Goal: Task Accomplishment & Management: Use online tool/utility

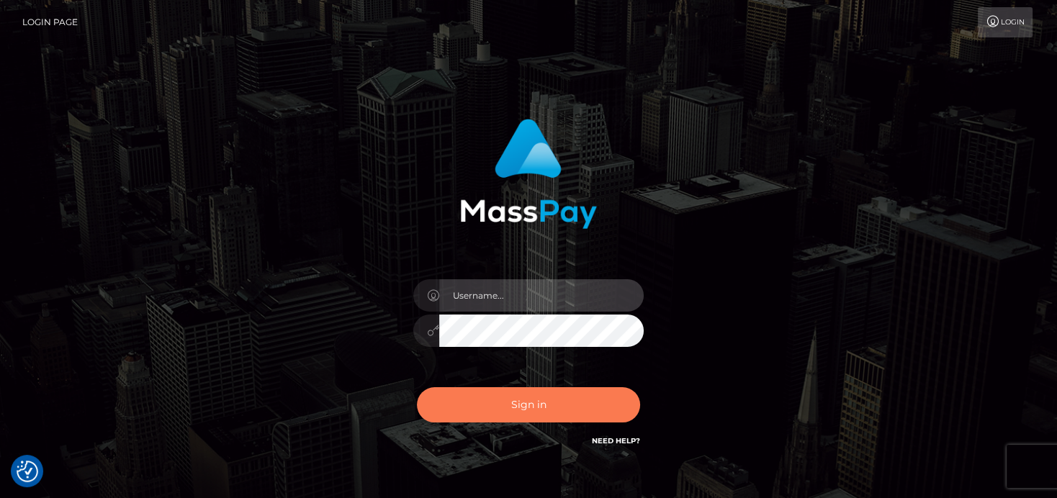
type input "denise"
click at [487, 416] on button "Sign in" at bounding box center [528, 404] width 223 height 35
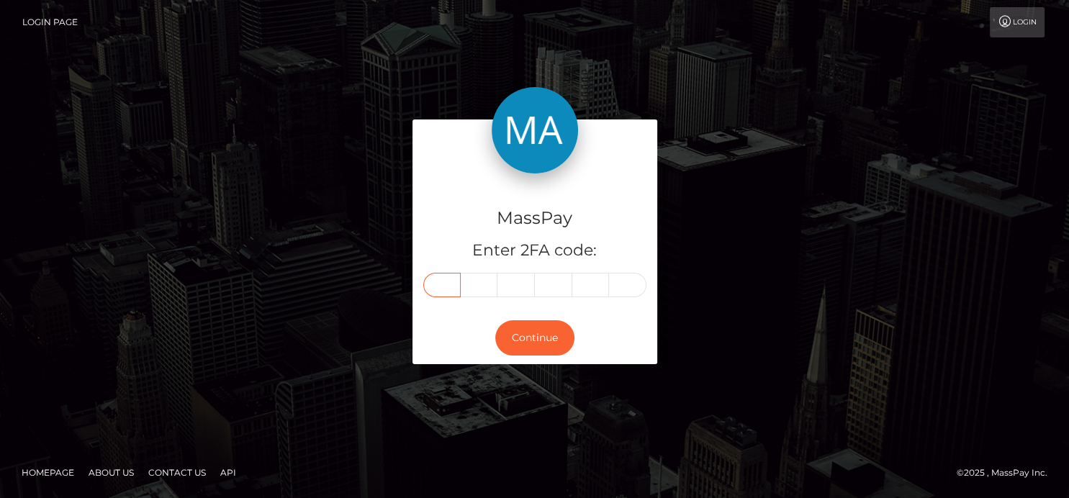
click at [445, 297] on div "MassPay Enter 2FA code:" at bounding box center [534, 242] width 245 height 138
click at [443, 296] on input "text" at bounding box center [441, 285] width 37 height 24
click at [443, 291] on input "text" at bounding box center [441, 285] width 37 height 24
type input "4"
type input "7"
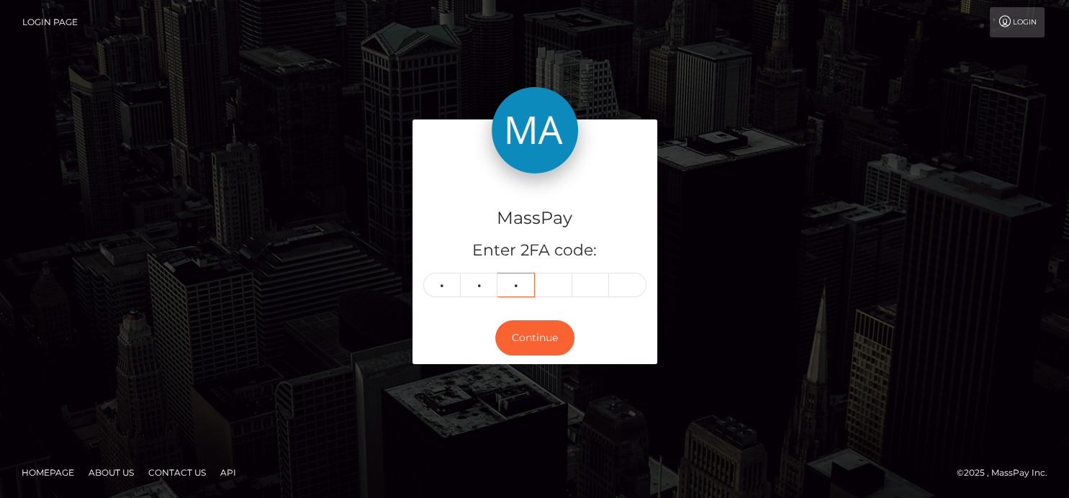
type input "3"
type input "9"
type input "7"
type input "2"
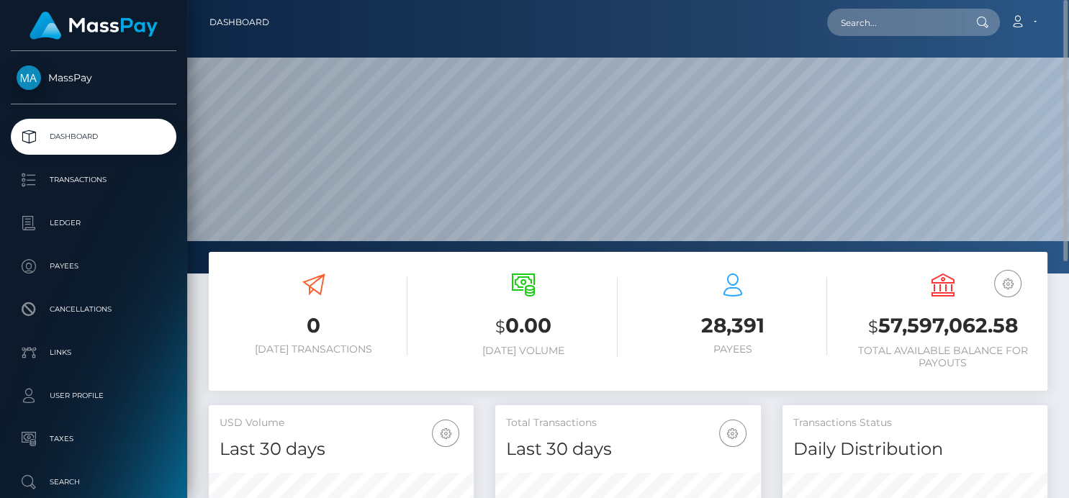
click at [894, 15] on nav "Dashboard Loading... Loading... Account Edit Profile" at bounding box center [628, 22] width 882 height 45
click at [899, 35] on input "text" at bounding box center [894, 22] width 135 height 27
paste input "8491949"
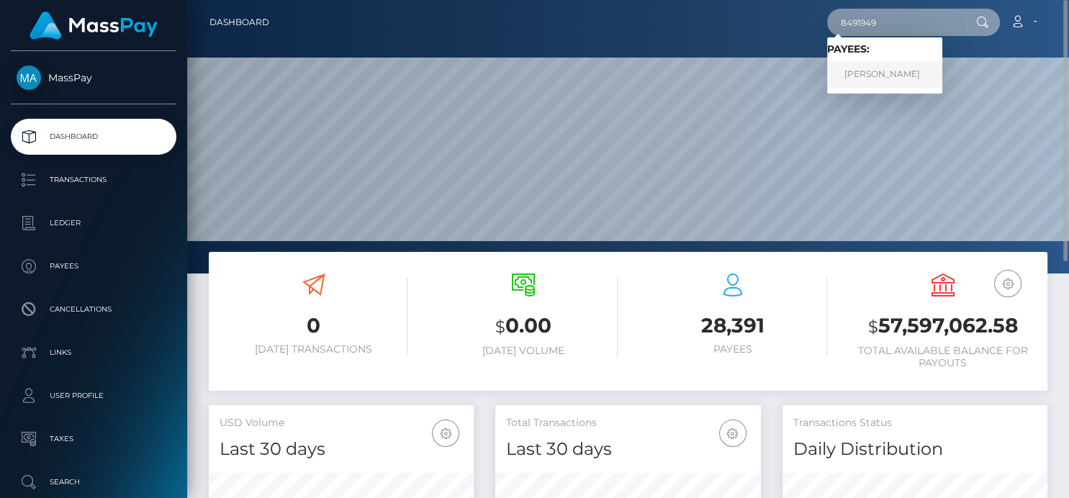
type input "8491949"
click at [887, 74] on link "Vijayashree T r" at bounding box center [884, 74] width 115 height 27
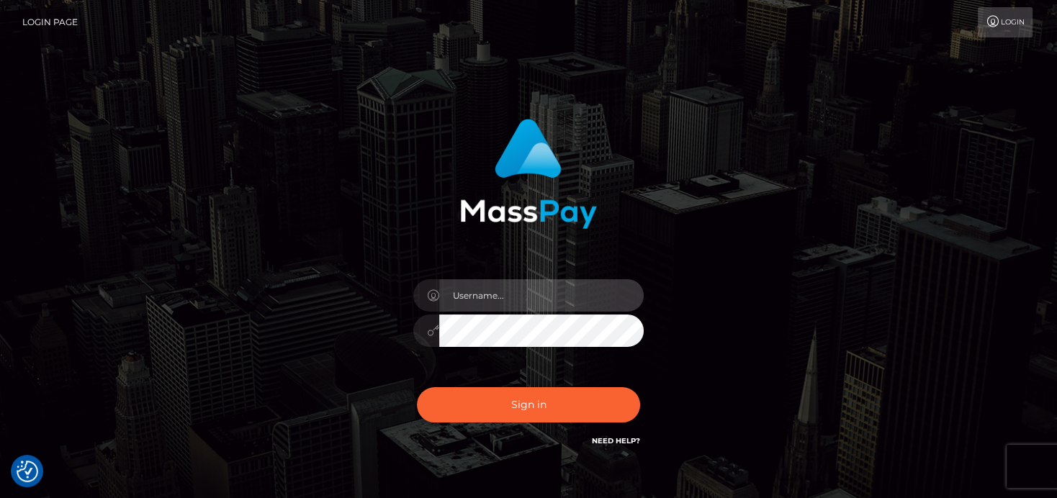
type input "[PERSON_NAME]"
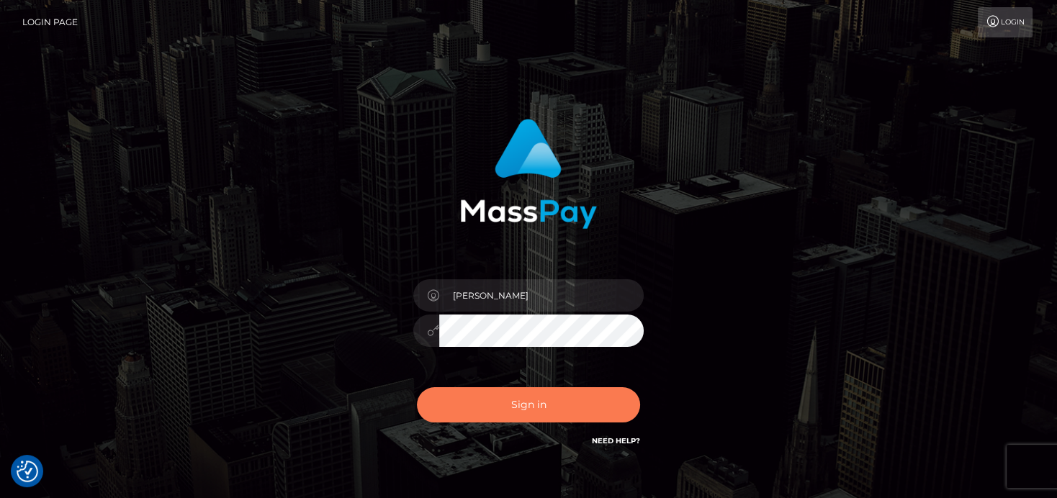
click at [509, 405] on button "Sign in" at bounding box center [528, 404] width 223 height 35
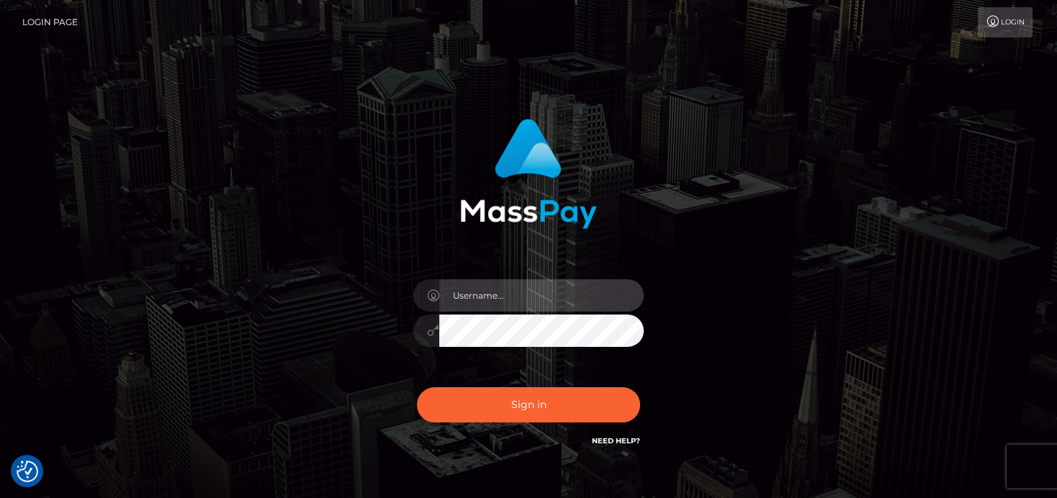
type input "denise"
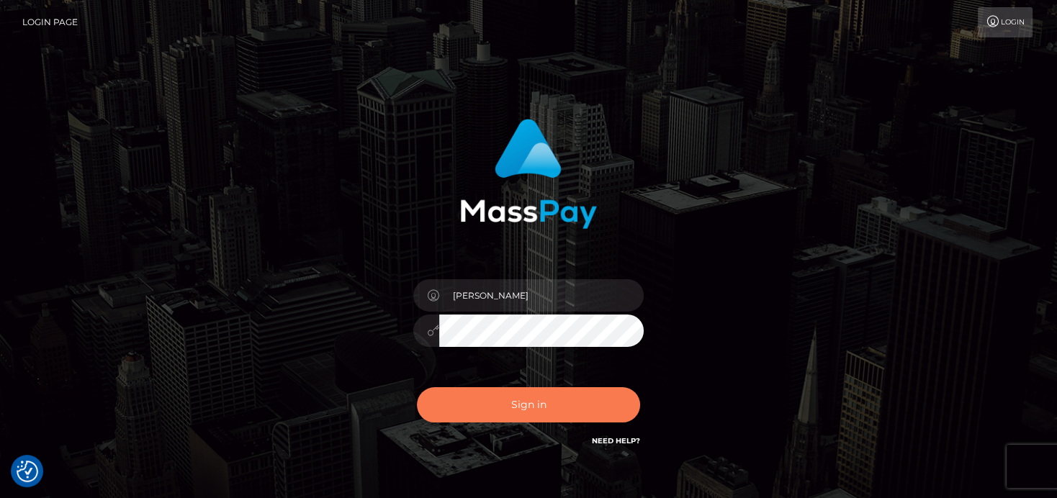
click at [510, 404] on button "Sign in" at bounding box center [528, 404] width 223 height 35
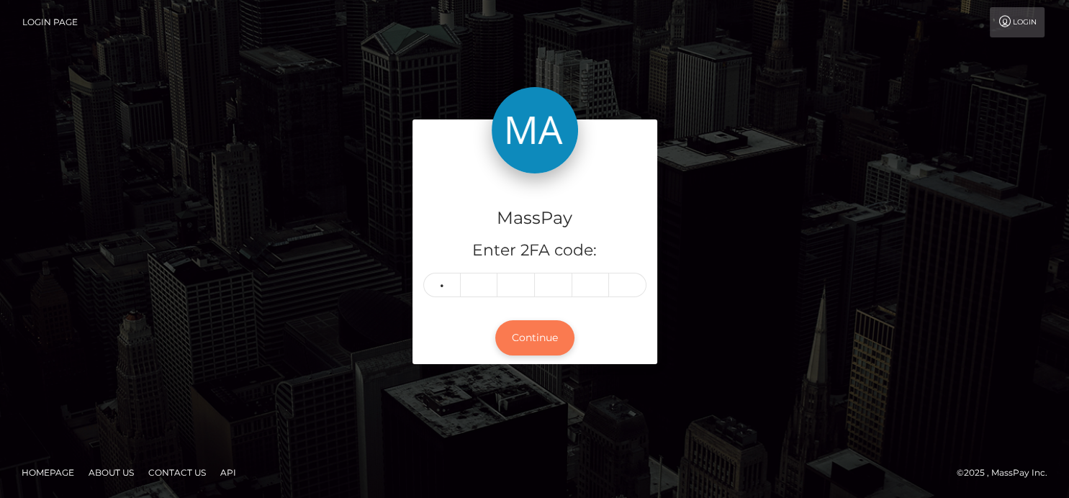
type input "2"
type input "4"
type input "8"
type input "9"
type input "3"
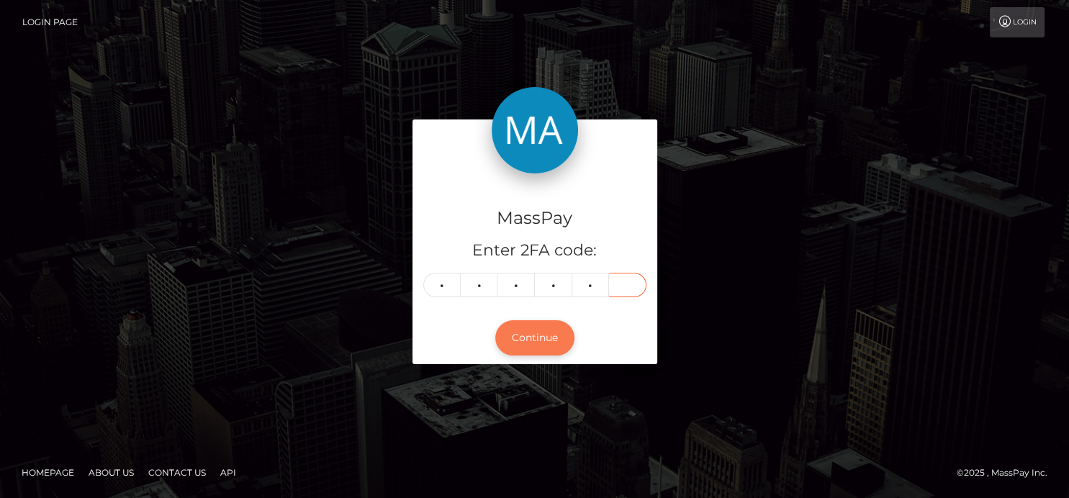
type input "5"
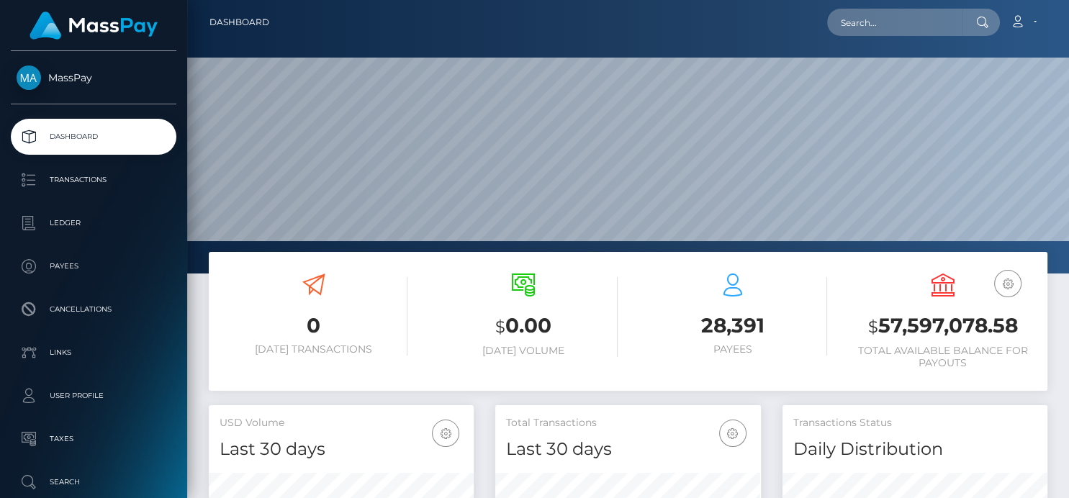
scroll to position [255, 265]
click at [859, 50] on div at bounding box center [628, 136] width 882 height 273
click at [862, 35] on input "text" at bounding box center [894, 22] width 135 height 27
paste input "vijaya11shree@gmail.com"
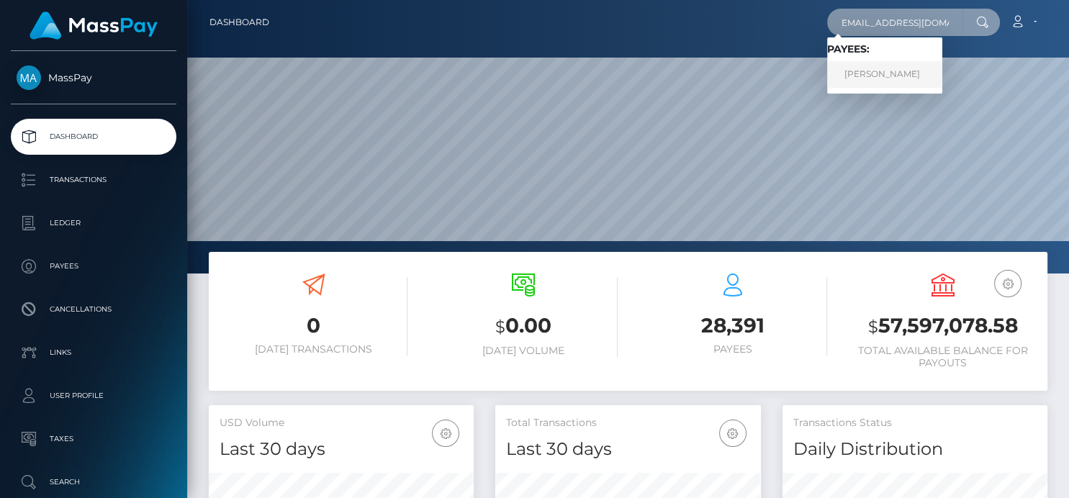
type input "vijaya11shree@gmail.com"
click at [857, 82] on link "Vijayashree T r" at bounding box center [884, 74] width 115 height 27
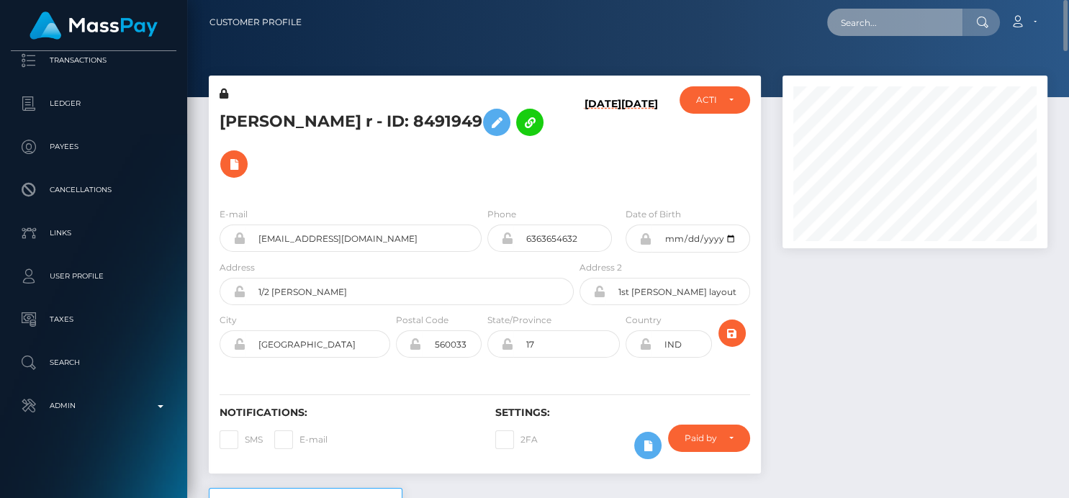
click at [862, 33] on input "text" at bounding box center [894, 22] width 135 height 27
paste input "shamoyahutchinson18@gmail.com"
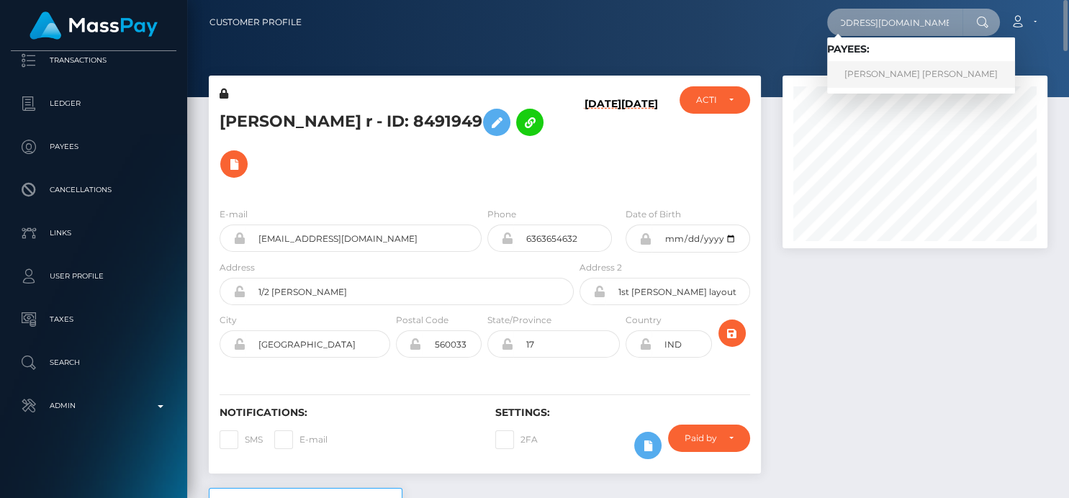
type input "shamoyahutchinson18@gmail.com"
click at [864, 80] on link "SHAMOYA MONIQUE ABIGAIL HUTCHINSON" at bounding box center [921, 74] width 188 height 27
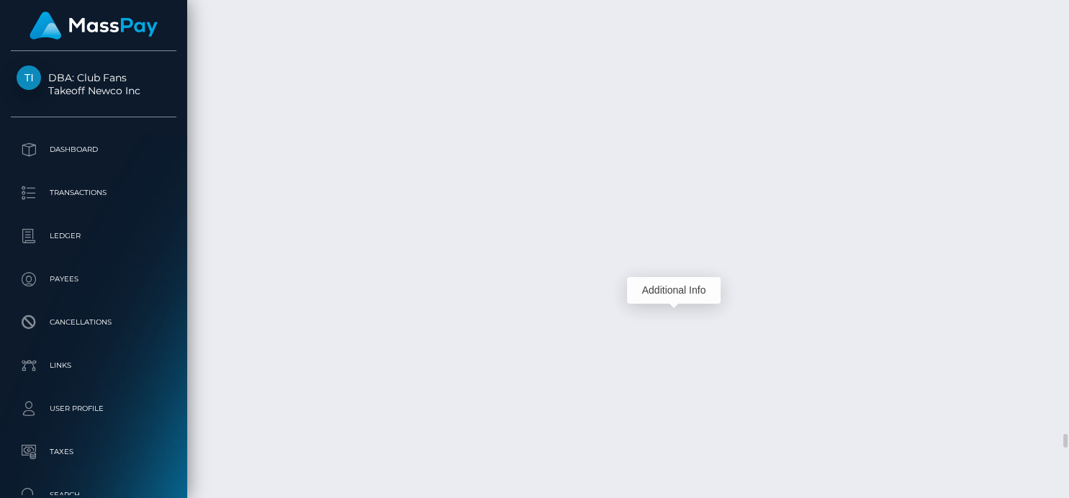
scroll to position [173, 265]
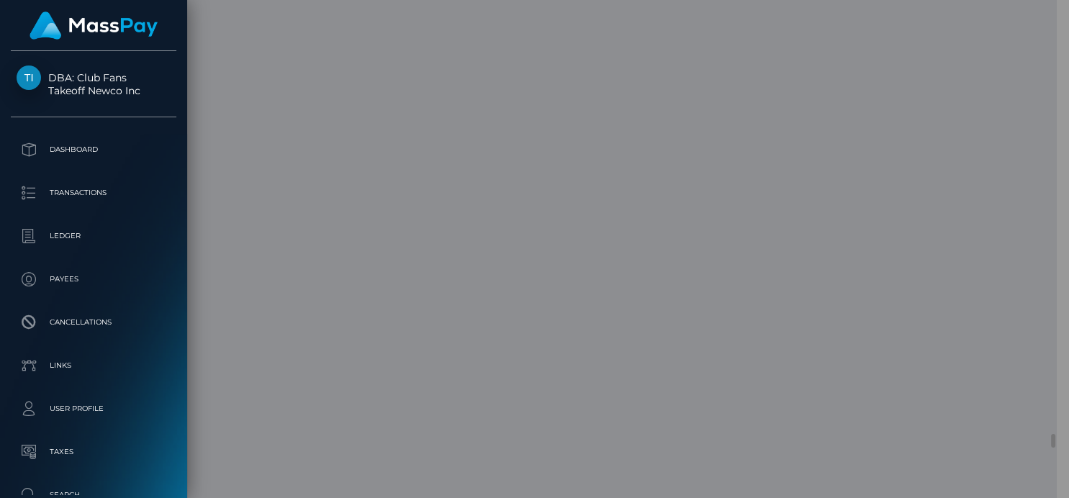
scroll to position [719516, 719428]
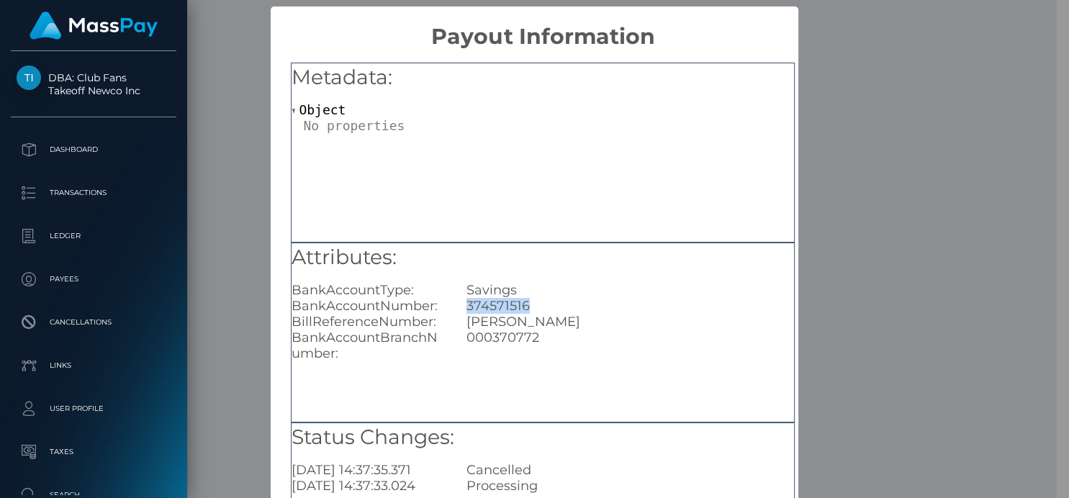
drag, startPoint x: 535, startPoint y: 307, endPoint x: 453, endPoint y: 308, distance: 82.8
click at [456, 308] on div "374571516" at bounding box center [630, 306] width 349 height 16
copy div "374571516"
click at [954, 181] on div "× Payout Information Metadata: Object Attributes: BankAccountType: Savings Bank…" at bounding box center [534, 249] width 1069 height 498
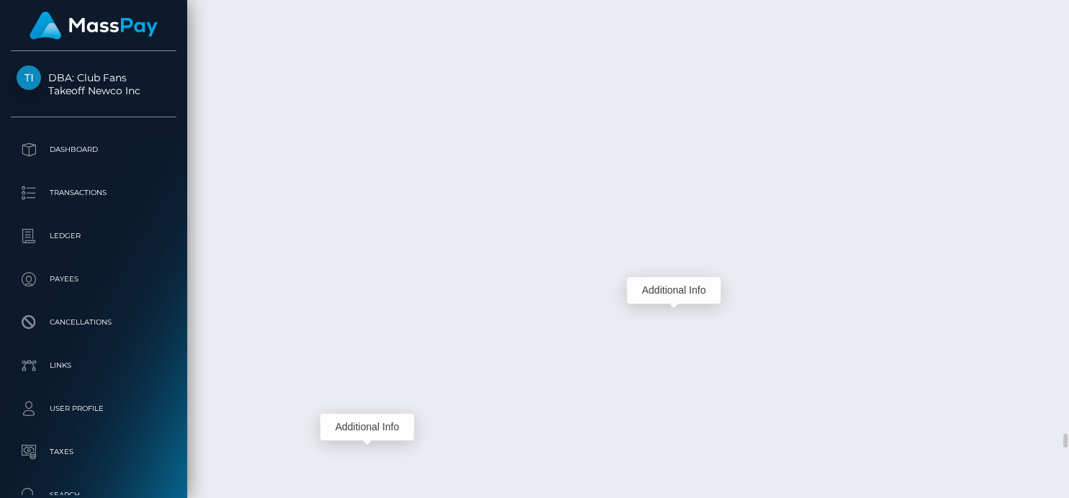
scroll to position [173, 265]
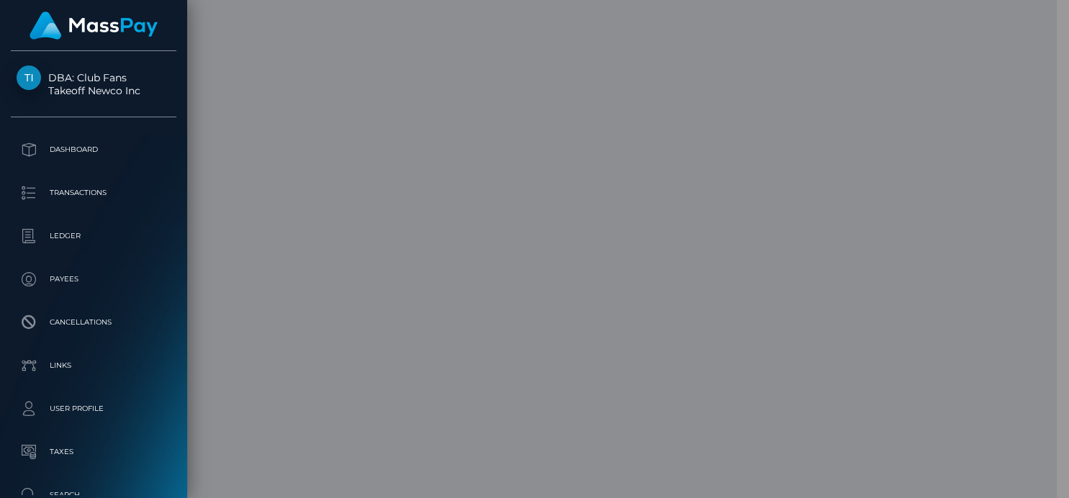
scroll to position [0, 0]
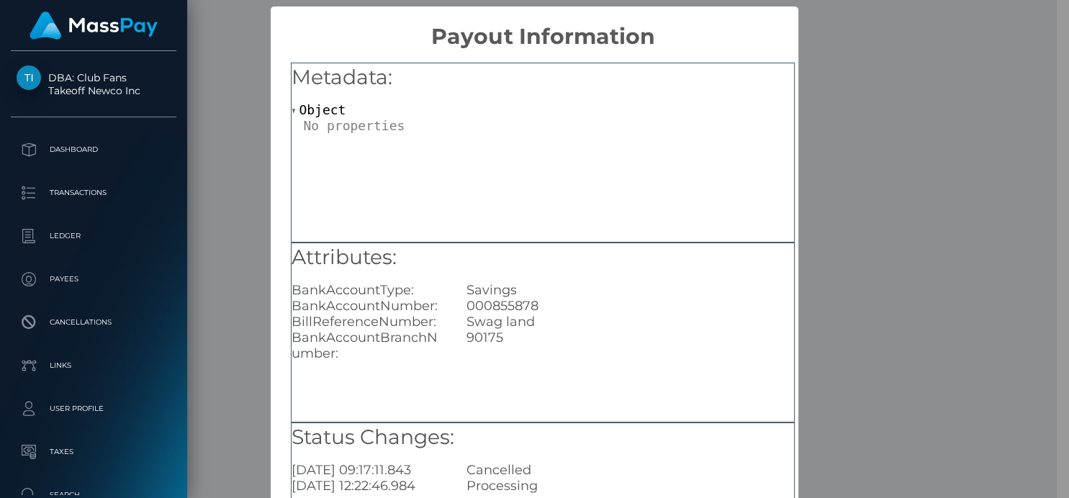
click at [624, 289] on div "Savings" at bounding box center [630, 290] width 349 height 16
drag, startPoint x: 553, startPoint y: 304, endPoint x: 448, endPoint y: 303, distance: 105.8
click at [448, 303] on div "BankAccountNumber: 000855878" at bounding box center [543, 306] width 524 height 16
copy div "000855878"
click at [908, 189] on div "× Payout Information Metadata: Object Attributes: BankAccountType: Savings Bank…" at bounding box center [534, 249] width 1069 height 498
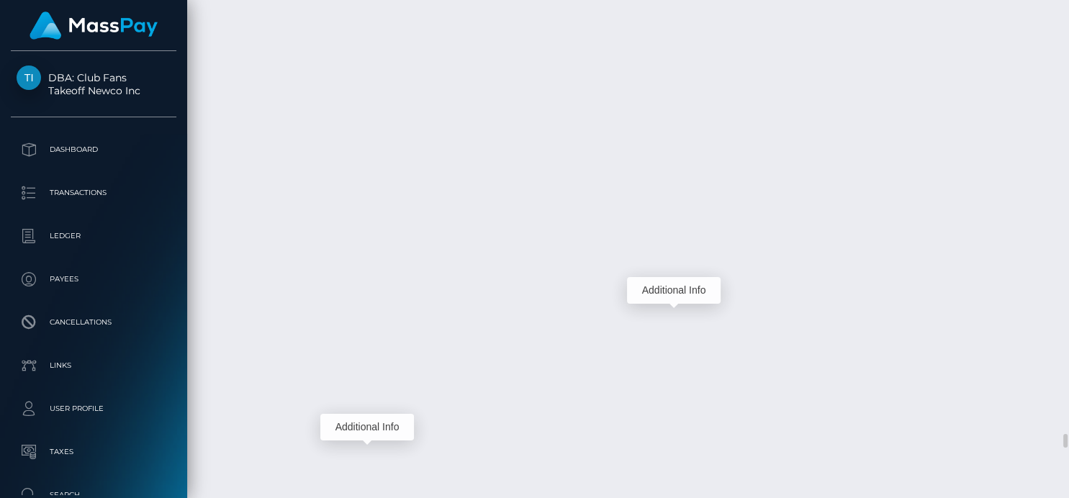
scroll to position [173, 265]
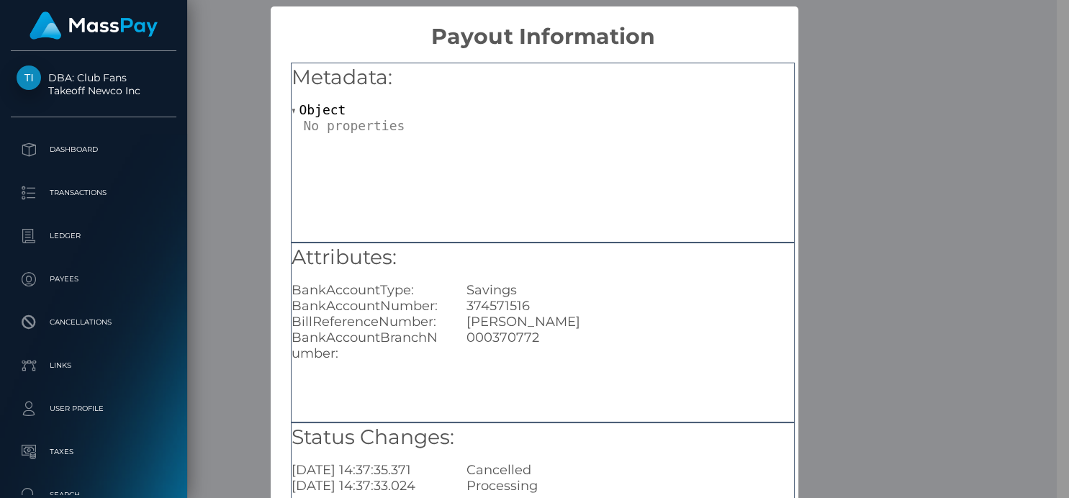
scroll to position [80, 0]
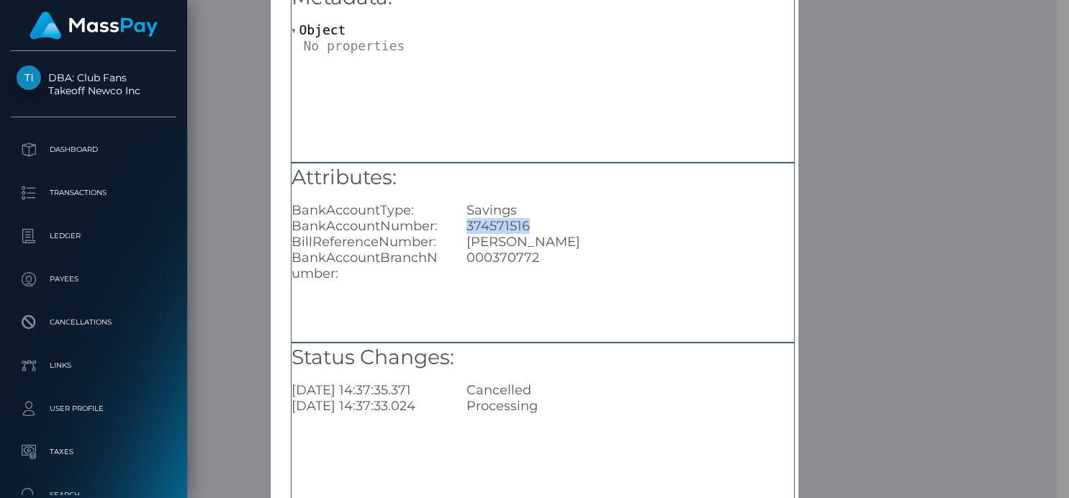
drag, startPoint x: 522, startPoint y: 226, endPoint x: 458, endPoint y: 232, distance: 64.3
click at [458, 232] on div "374571516" at bounding box center [630, 226] width 349 height 16
copy div "374571516"
click at [923, 248] on div "× Payout Information Metadata: Object Attributes: BankAccountType: Savings Bank…" at bounding box center [534, 249] width 1069 height 498
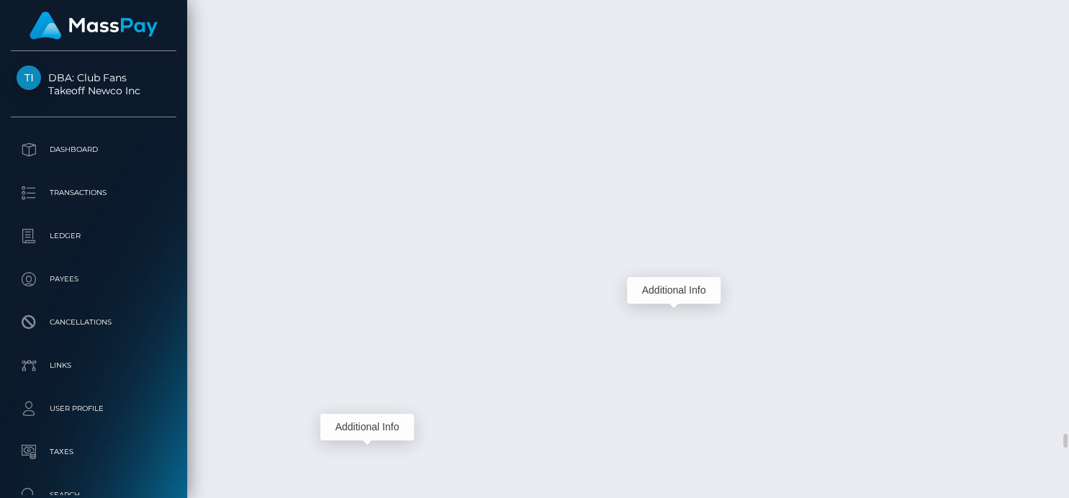
scroll to position [173, 265]
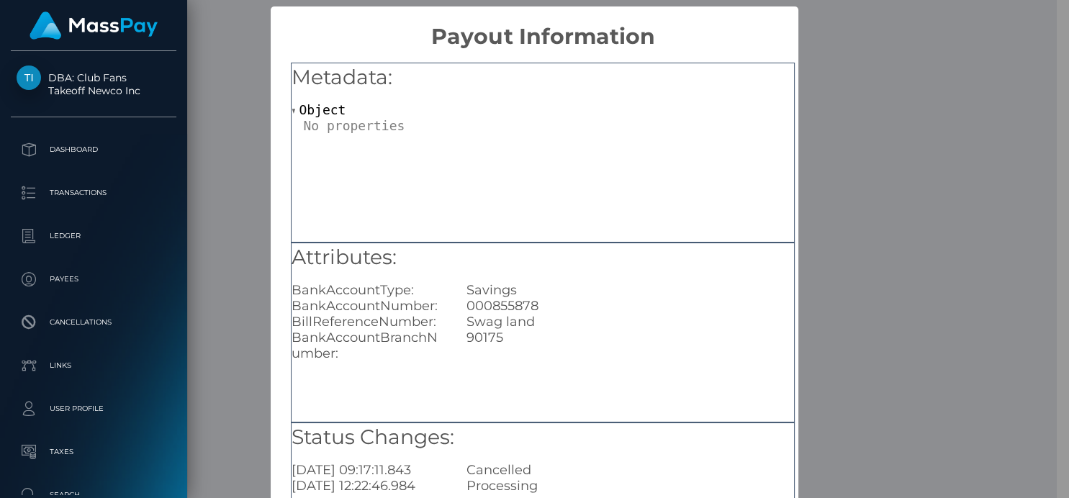
scroll to position [80, 0]
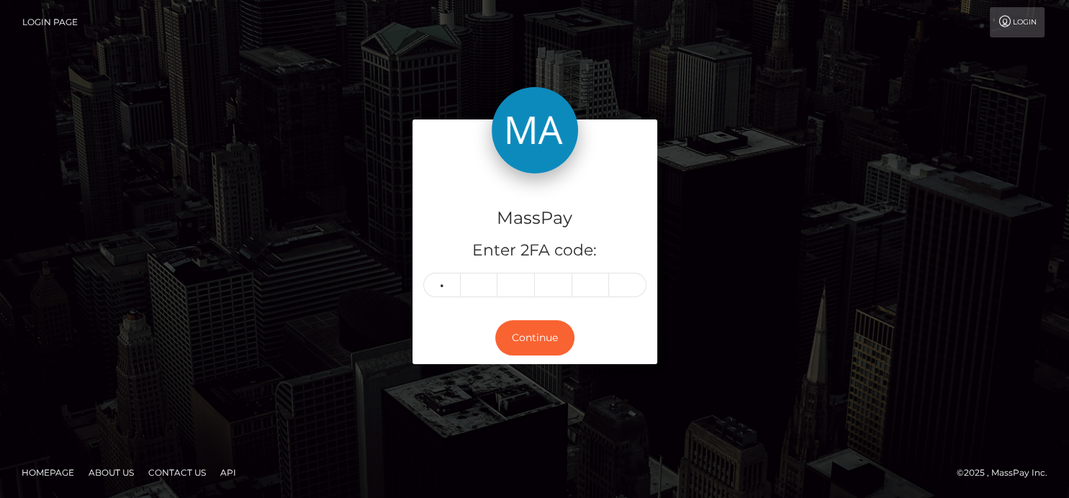
type input "4"
type input "6"
type input "5"
type input "2"
type input "9"
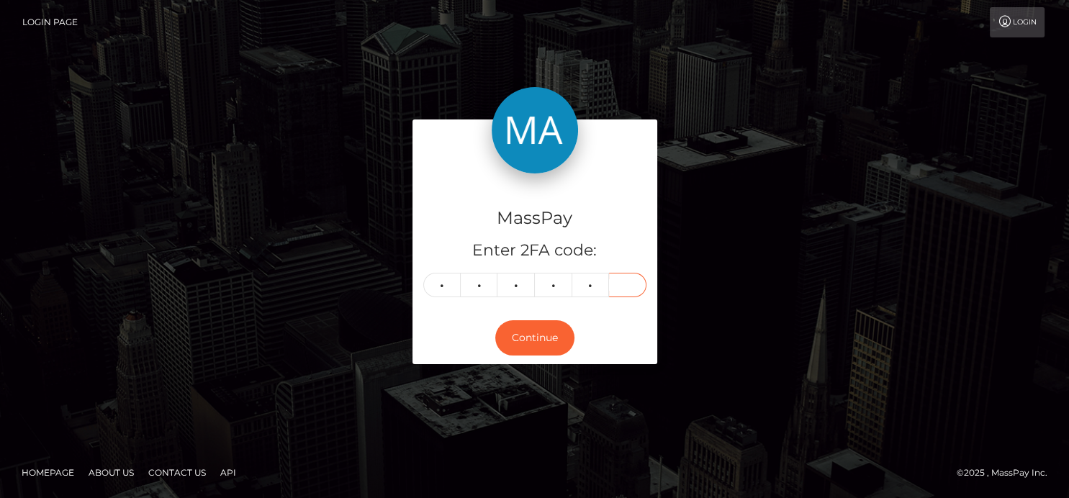
type input "5"
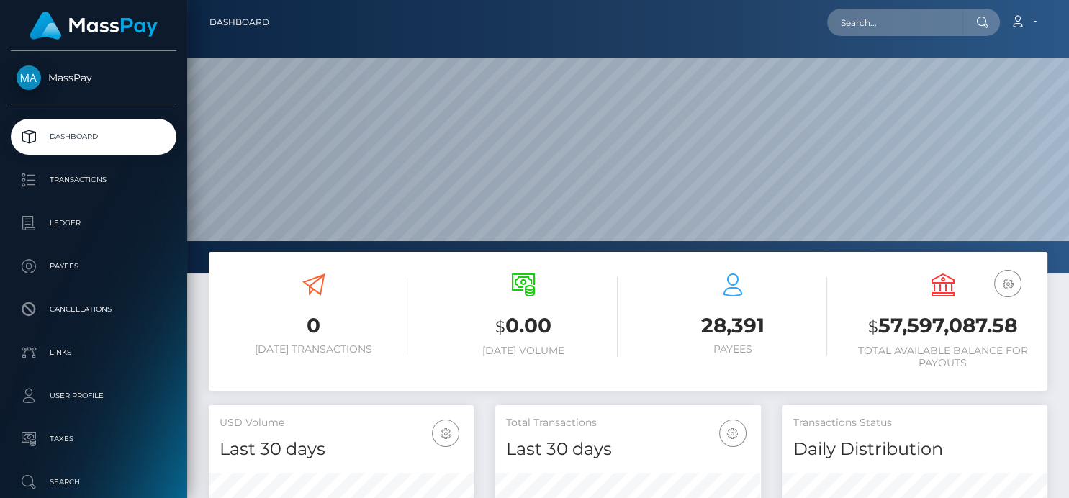
scroll to position [255, 265]
click at [848, 32] on input "text" at bounding box center [894, 22] width 135 height 27
paste input "[EMAIL_ADDRESS][DOMAIN_NAME]"
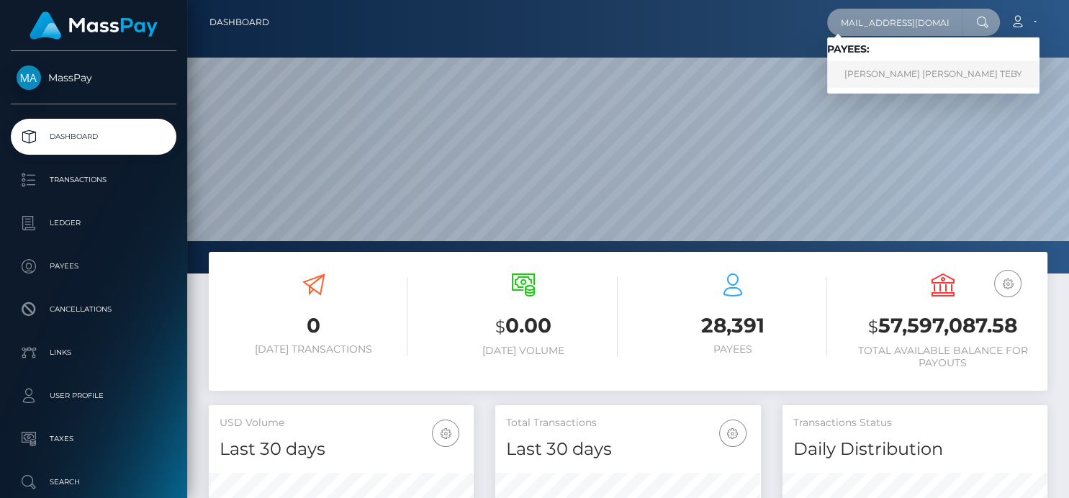
type input "[EMAIL_ADDRESS][DOMAIN_NAME]"
click at [857, 83] on link "ACHI SYLVIE NANCY TEBY" at bounding box center [933, 74] width 212 height 27
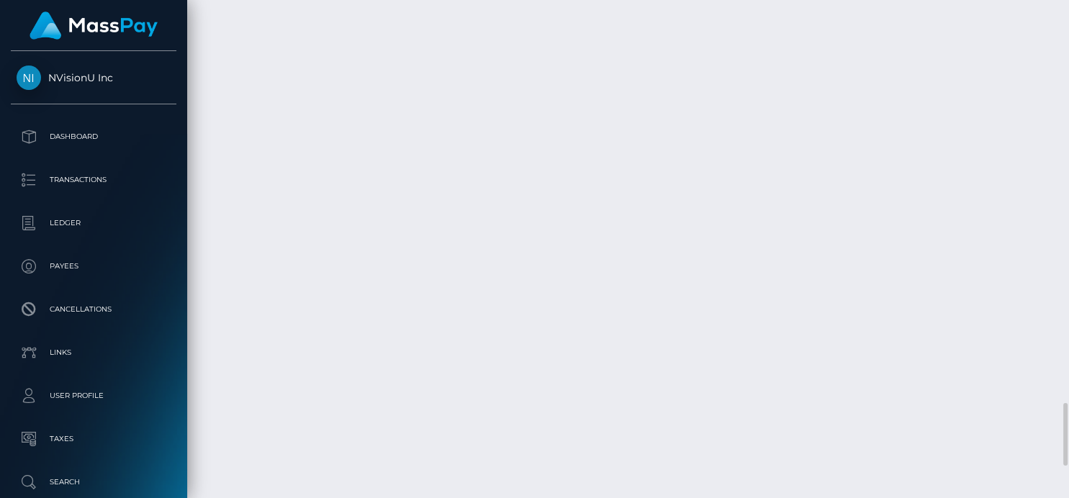
scroll to position [173, 265]
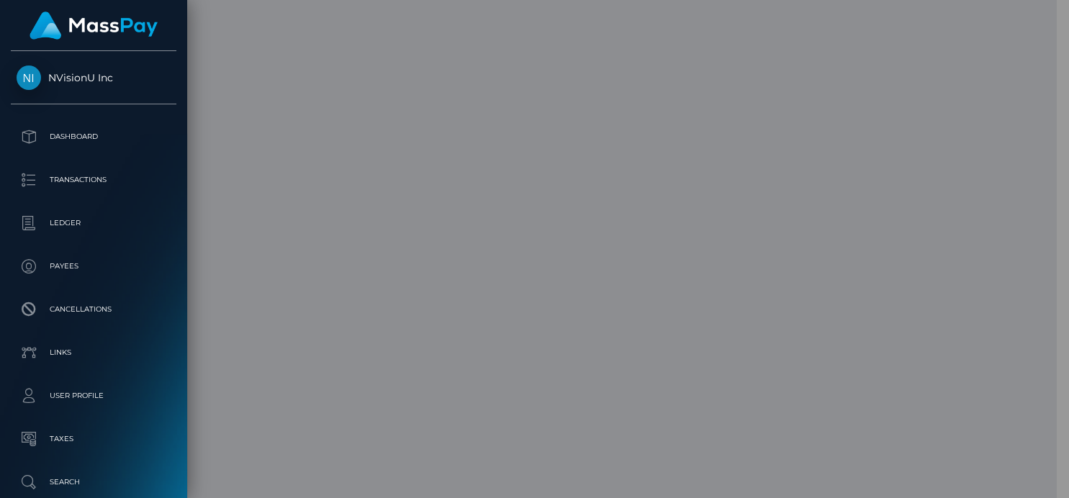
scroll to position [719516, 719428]
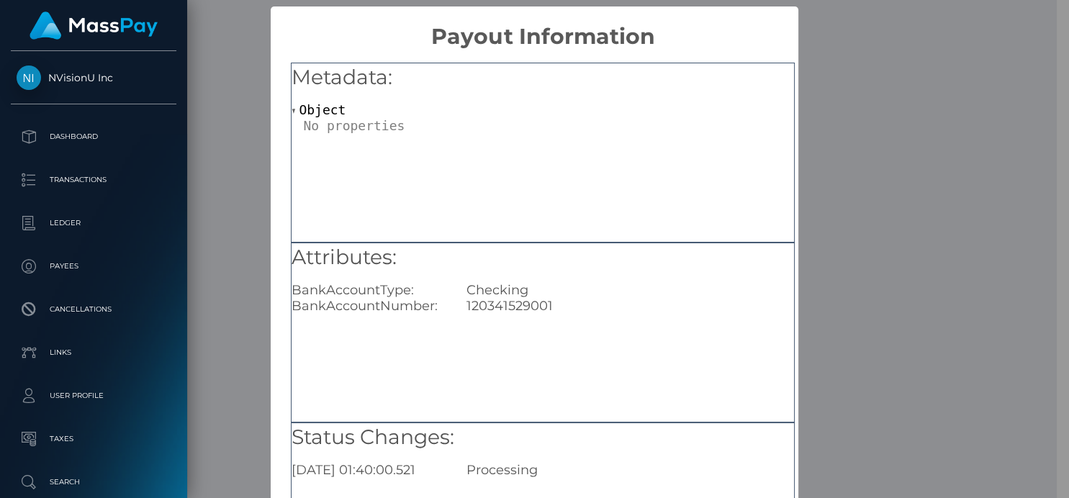
click at [991, 164] on div "× Payout Information Metadata: Object Attributes: BankAccountType: Checking Ban…" at bounding box center [534, 249] width 1069 height 498
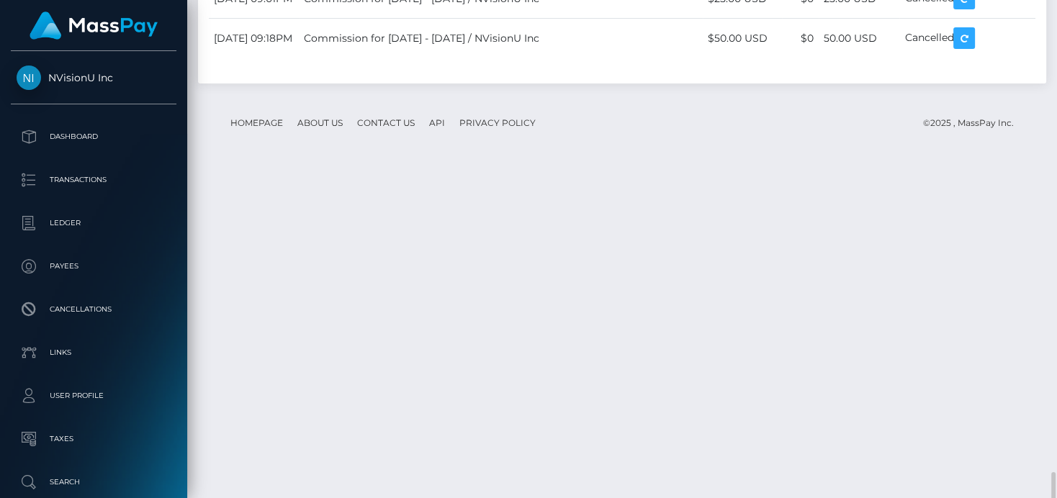
scroll to position [3362, 0]
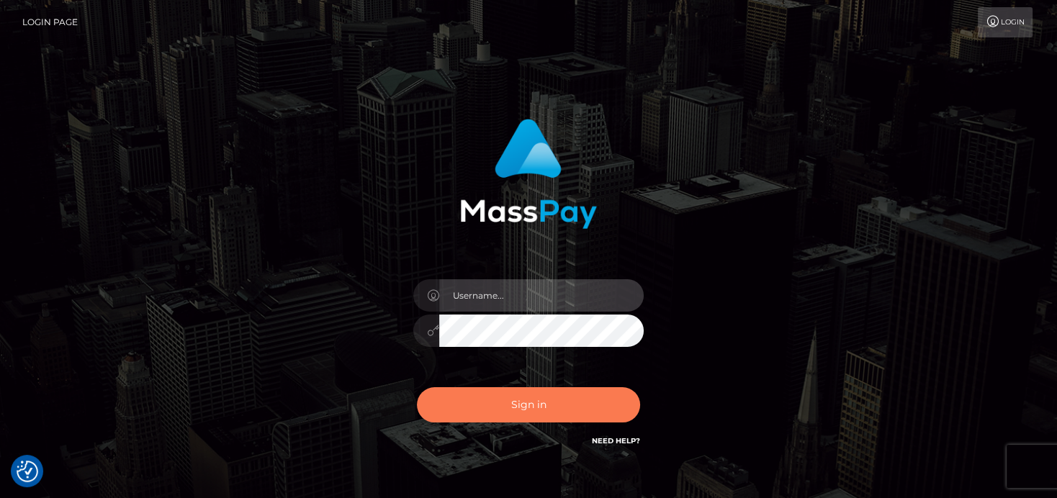
type input "denise"
click at [484, 397] on button "Sign in" at bounding box center [528, 404] width 223 height 35
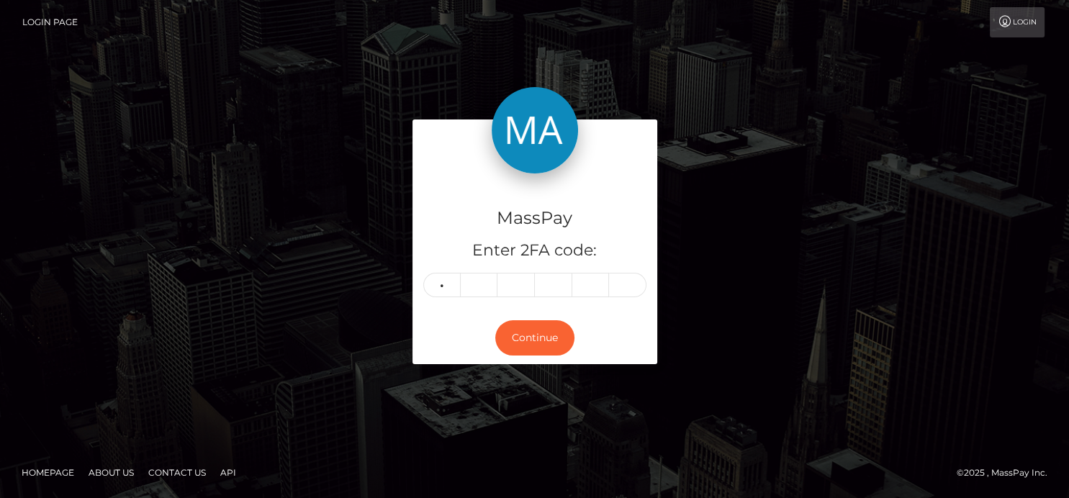
type input "7"
type input "1"
type input "7"
type input "1"
type input "5"
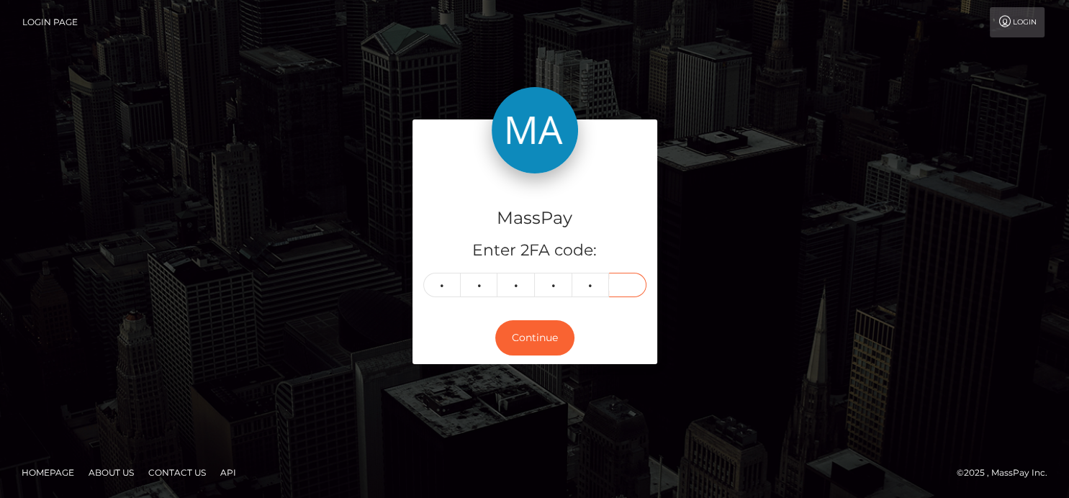
type input "2"
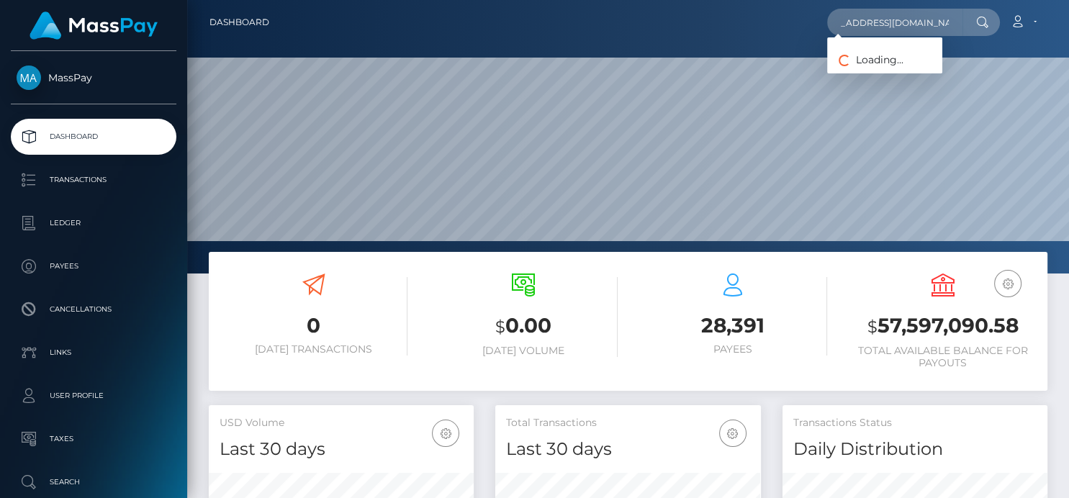
scroll to position [255, 265]
type input "[EMAIL_ADDRESS][DOMAIN_NAME]"
click at [872, 71] on link "[PERSON_NAME]" at bounding box center [884, 74] width 115 height 27
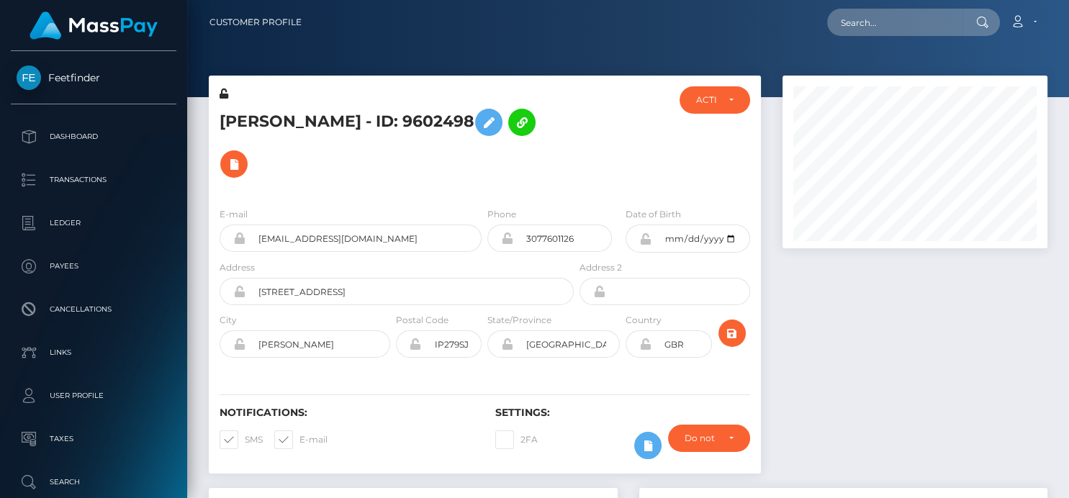
scroll to position [173, 265]
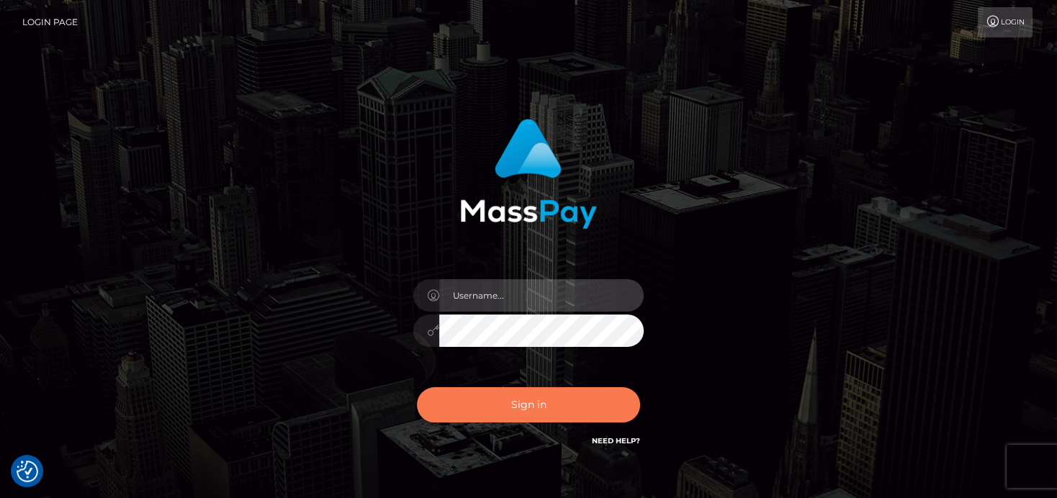
type input "denise"
click at [502, 394] on button "Sign in" at bounding box center [528, 404] width 223 height 35
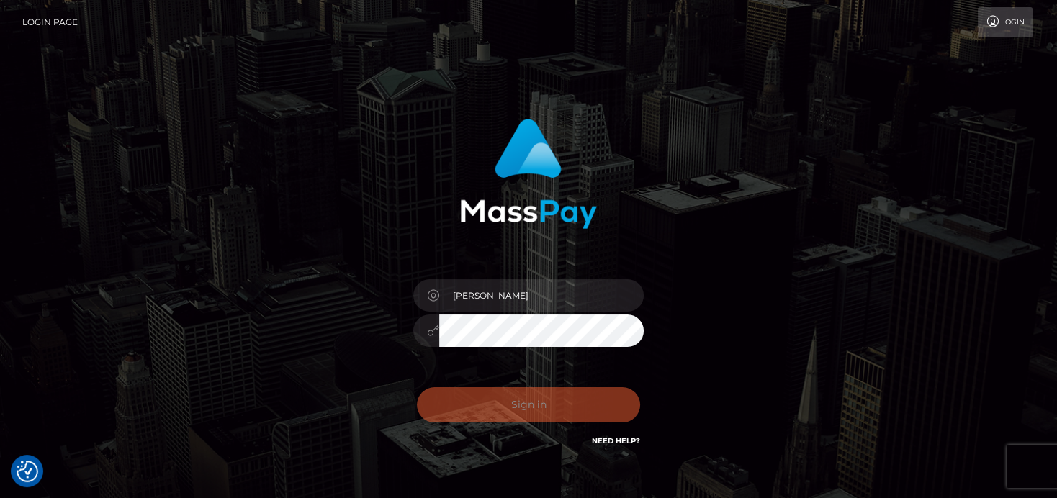
click at [502, 394] on div "Sign in Need Help?" at bounding box center [528, 411] width 252 height 64
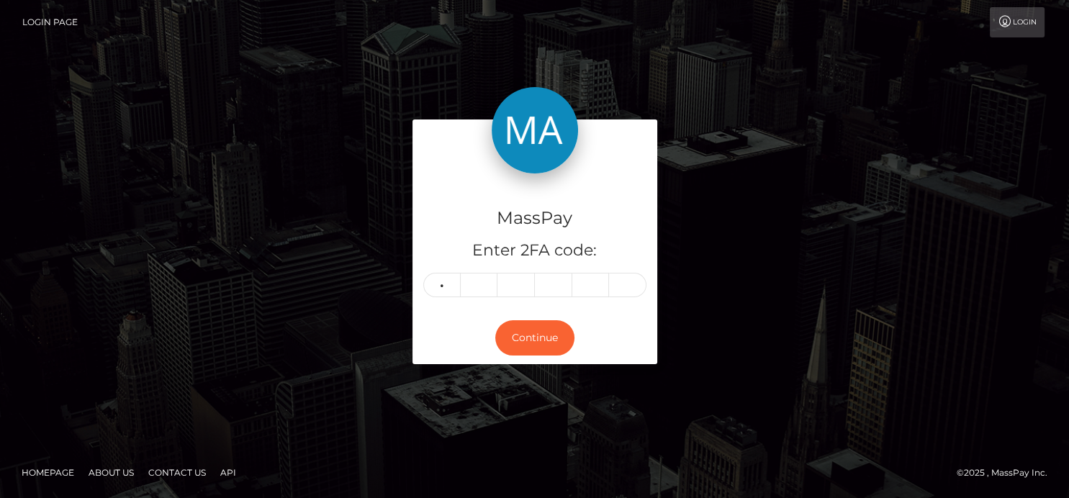
type input "8"
type input "3"
type input "9"
type input "0"
type input "1"
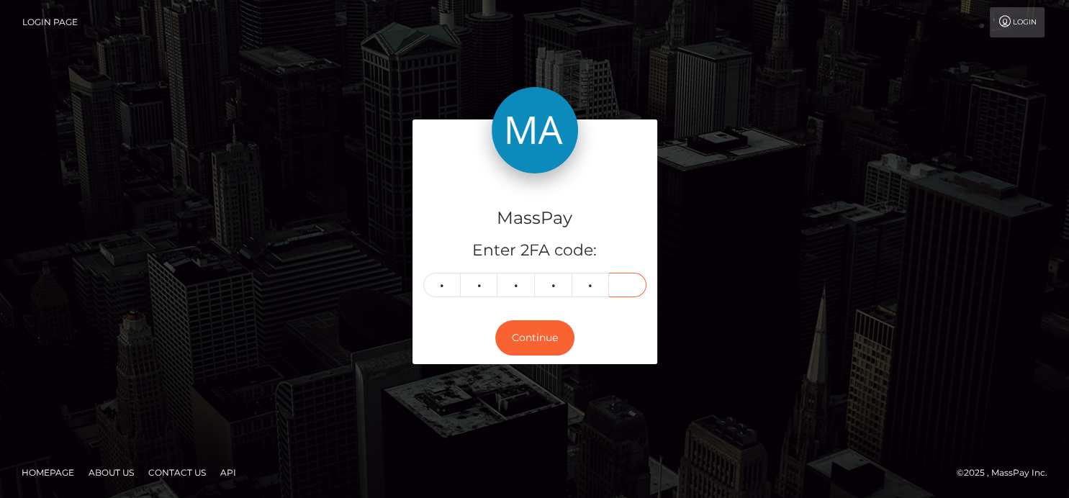
type input "3"
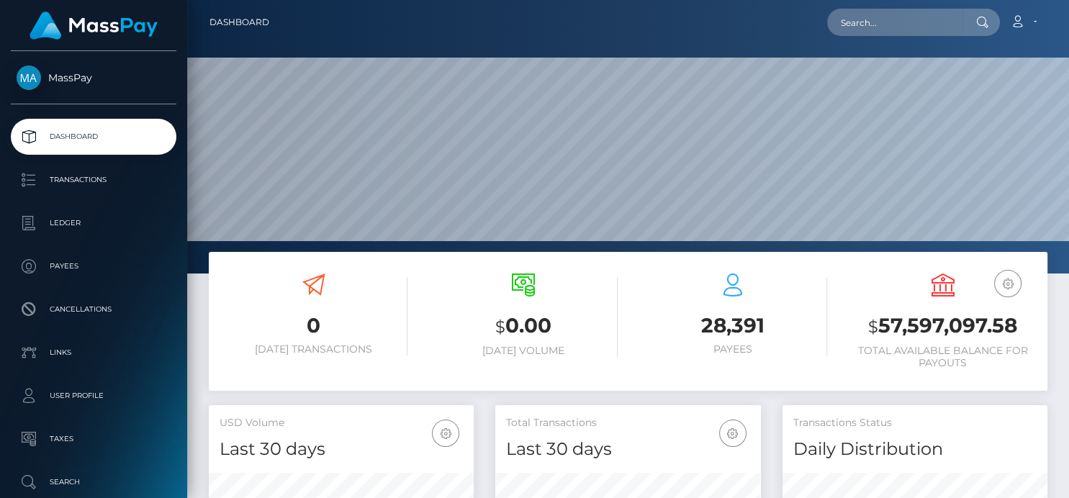
scroll to position [255, 265]
click at [855, 26] on input "text" at bounding box center [894, 22] width 135 height 27
paste input "carlapilado382@gmail.com"
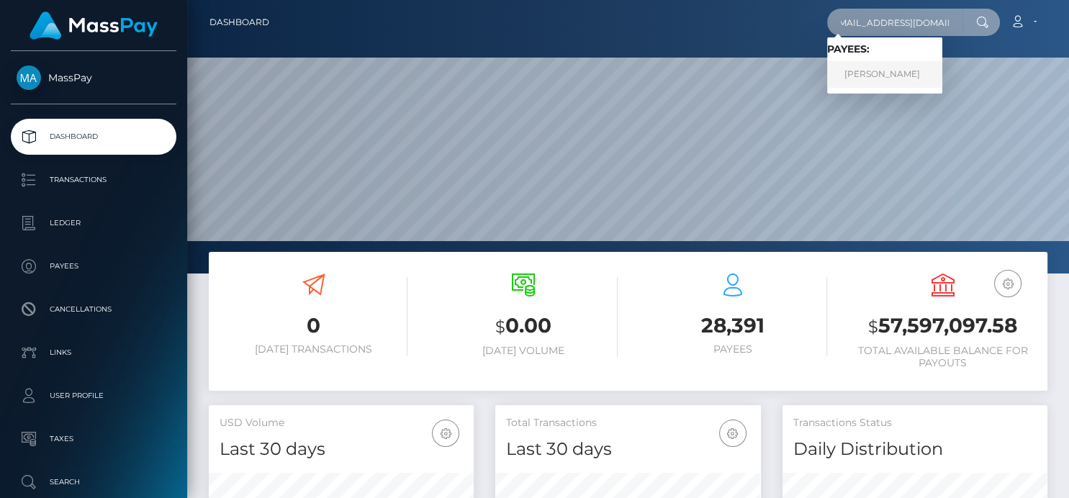
type input "carlapilado382@gmail.com"
click at [892, 70] on link "Carl Apilado" at bounding box center [884, 74] width 115 height 27
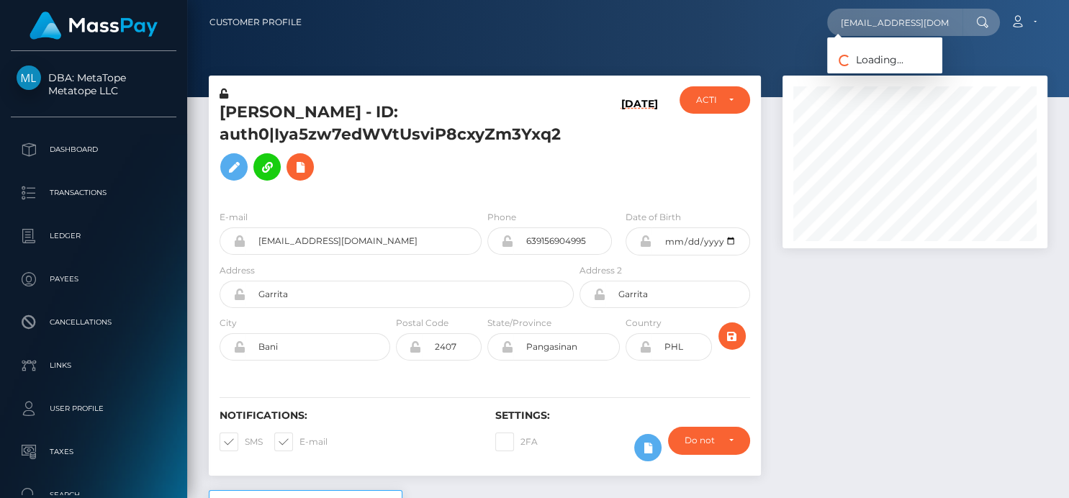
scroll to position [173, 265]
type input "[EMAIL_ADDRESS][DOMAIN_NAME]"
click at [889, 76] on link "Rolando Santos" at bounding box center [884, 74] width 115 height 27
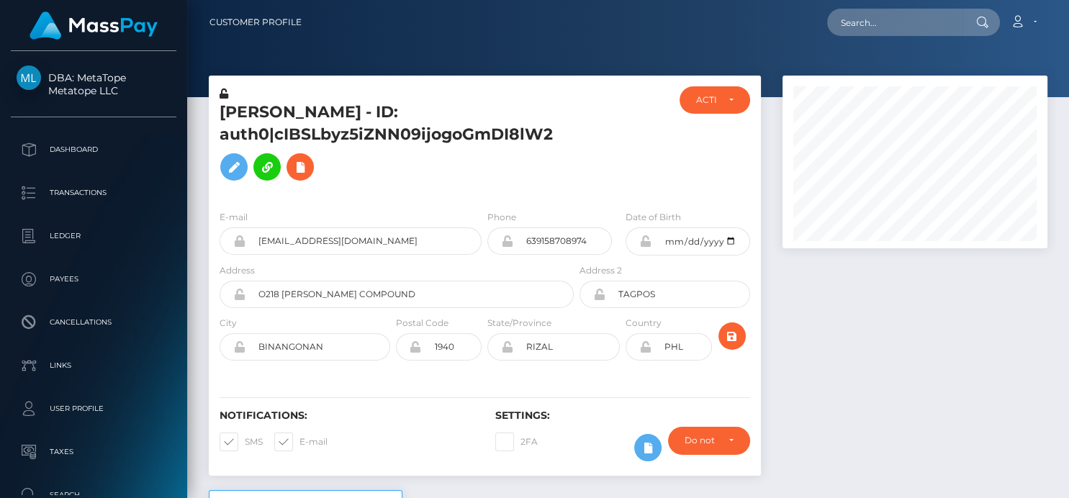
scroll to position [173, 265]
click at [852, 19] on input "text" at bounding box center [894, 22] width 135 height 27
paste input "[EMAIL_ADDRESS][DOMAIN_NAME]"
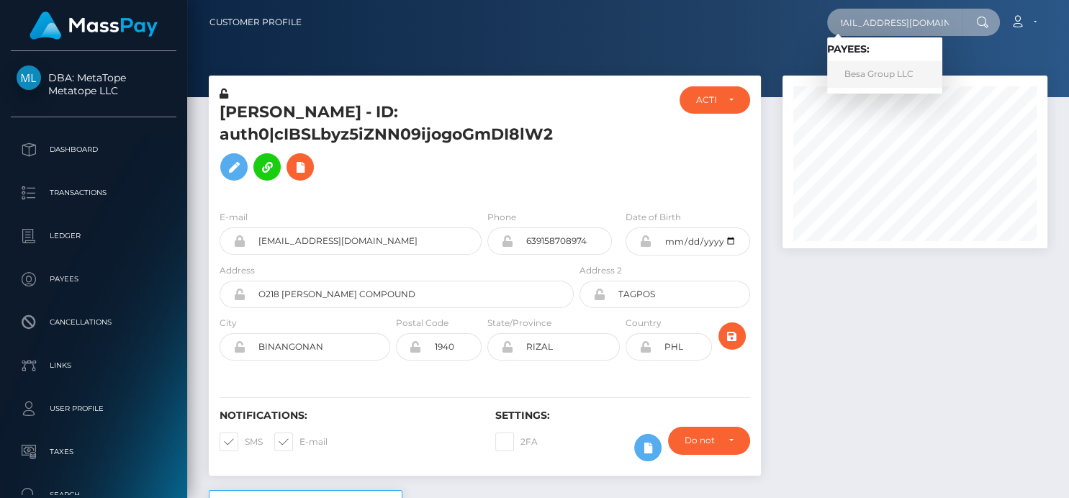
type input "[EMAIL_ADDRESS][DOMAIN_NAME]"
click at [851, 73] on link "Besa Group LLC" at bounding box center [884, 74] width 115 height 27
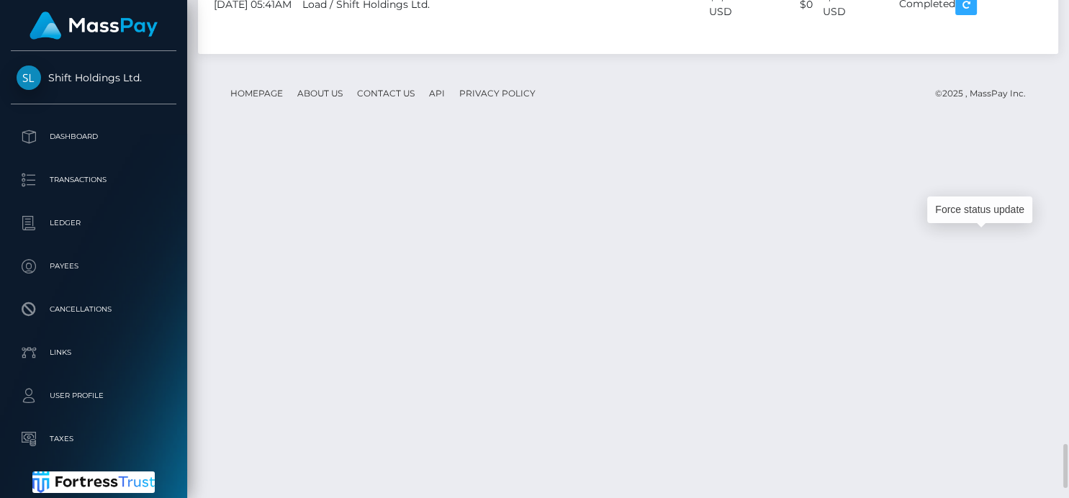
scroll to position [173, 265]
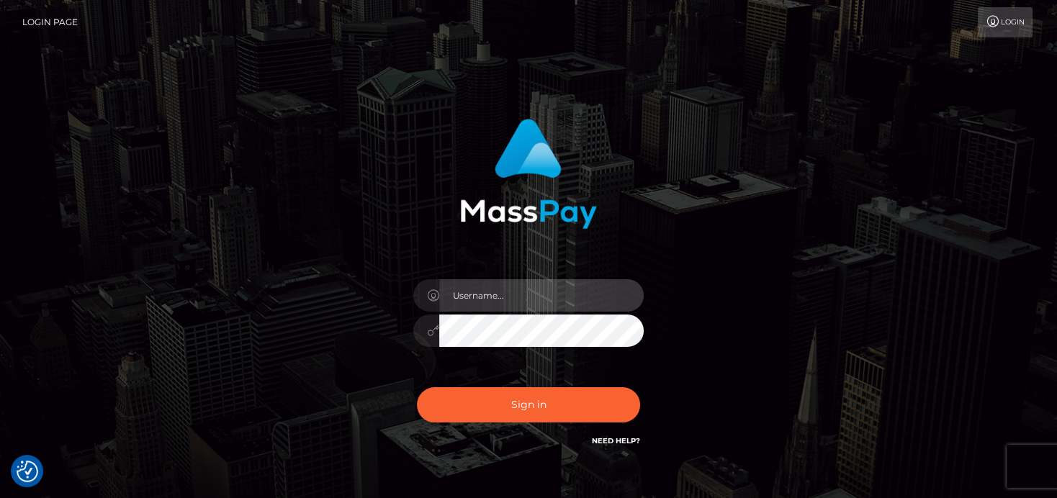
type input "[PERSON_NAME]"
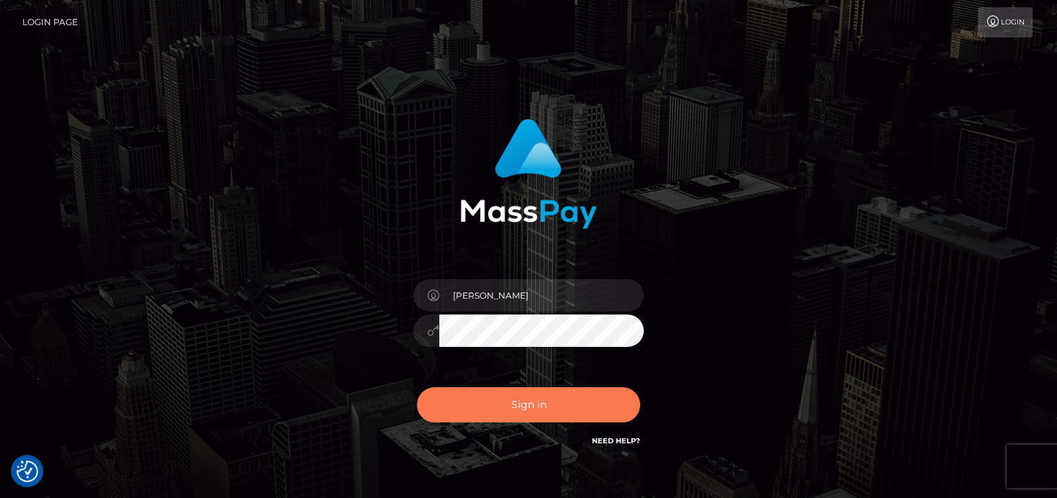
click at [536, 396] on button "Sign in" at bounding box center [528, 404] width 223 height 35
type input "[PERSON_NAME]"
click at [573, 402] on button "Sign in" at bounding box center [528, 404] width 223 height 35
click at [548, 402] on button "Sign in" at bounding box center [528, 404] width 223 height 35
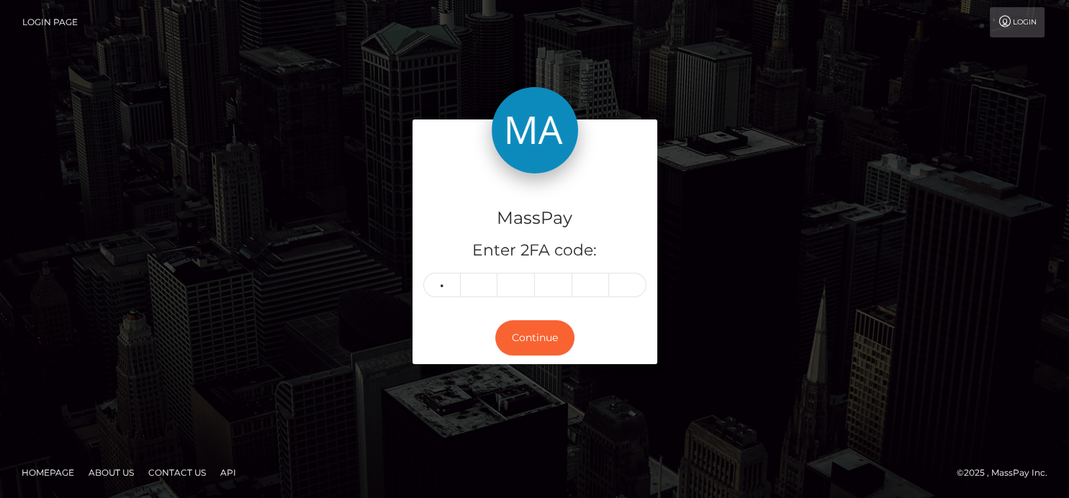
type input "8"
type input "9"
type input "0"
type input "1"
type input "0"
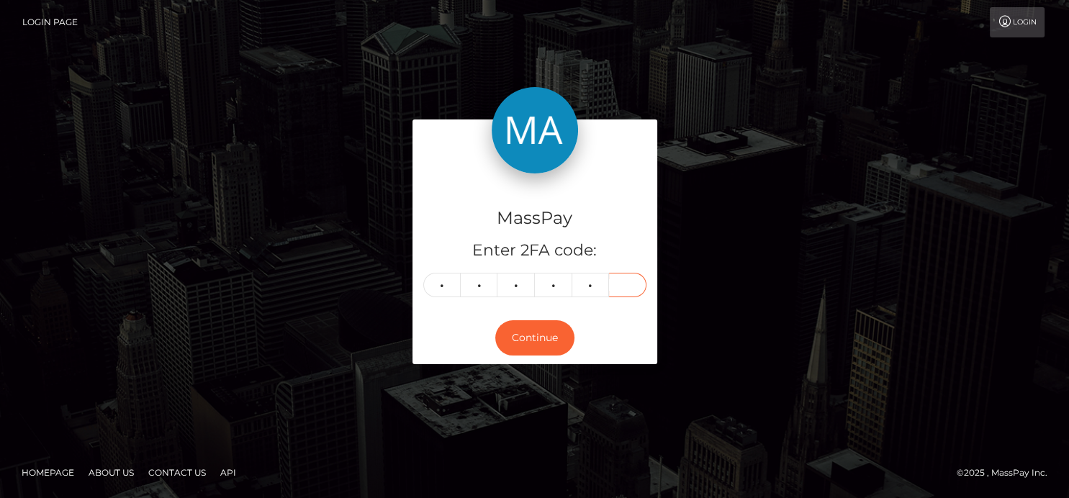
type input "0"
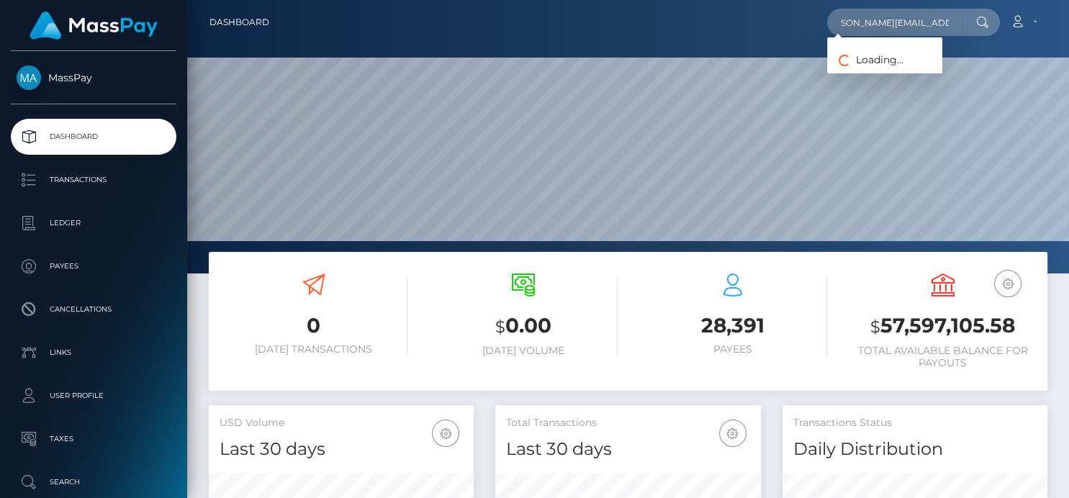
scroll to position [255, 265]
type input "cristina.ioanitiu13@gmail.com"
click at [867, 71] on link "Cristina Stefania Ioanitiu" at bounding box center [884, 74] width 115 height 27
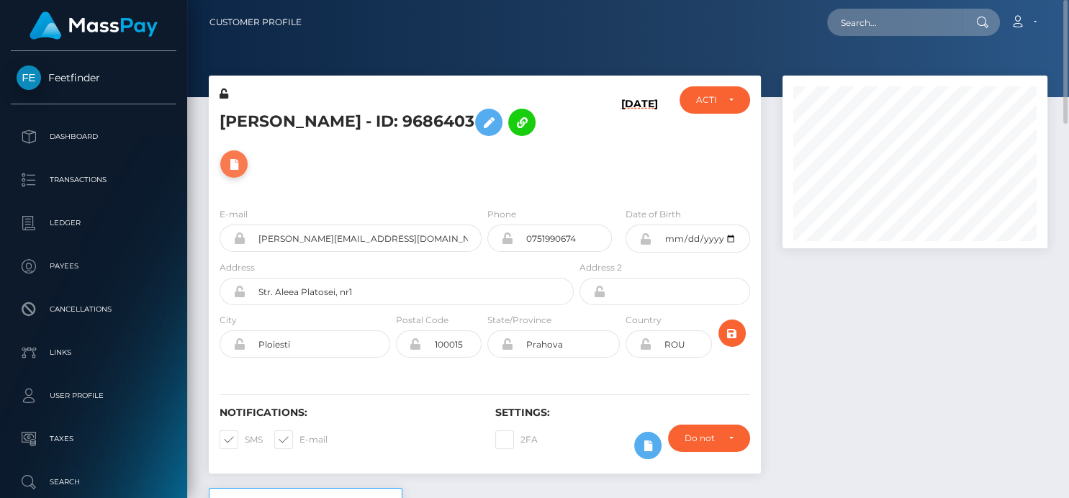
click at [243, 155] on icon at bounding box center [233, 164] width 17 height 18
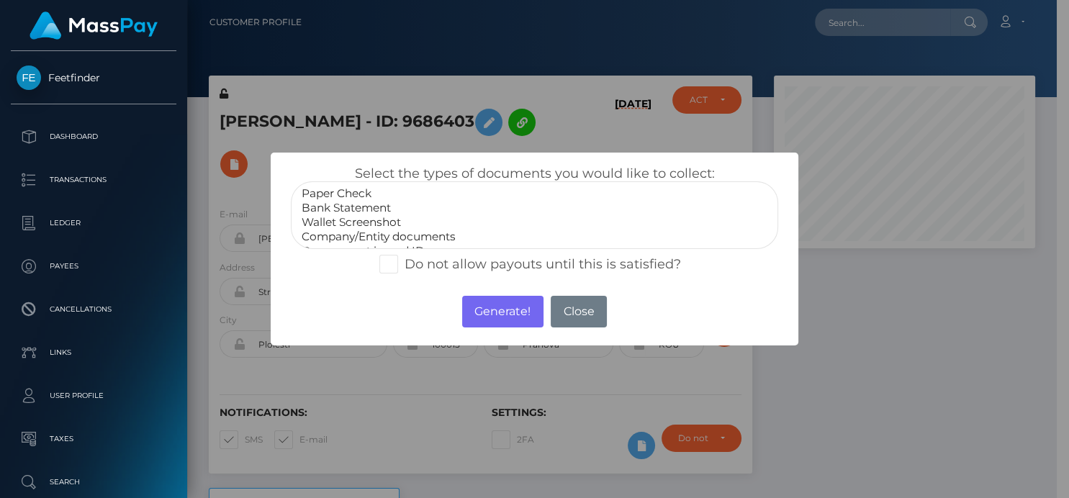
select select "Bank Statement"
click at [358, 210] on option "Bank Statement" at bounding box center [534, 208] width 468 height 14
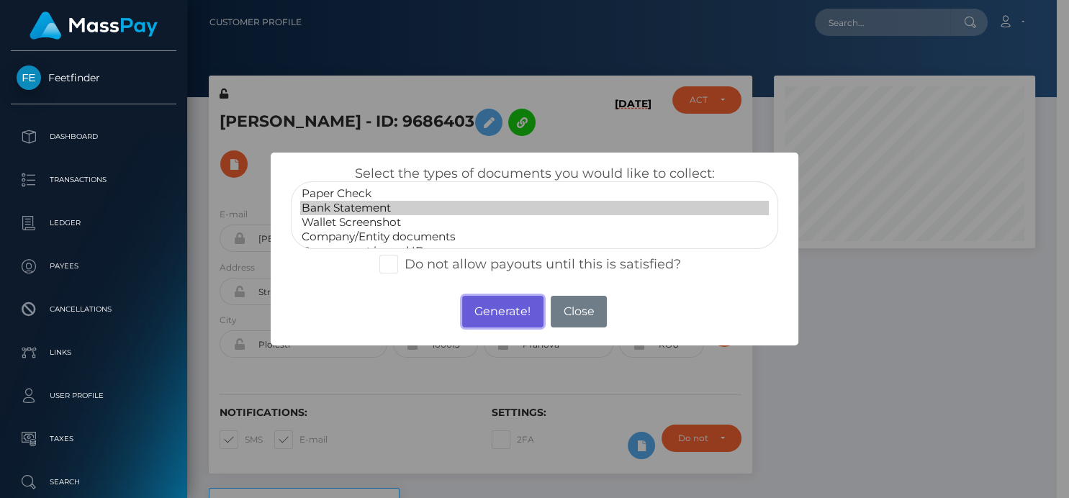
click at [492, 315] on button "Generate!" at bounding box center [502, 312] width 81 height 32
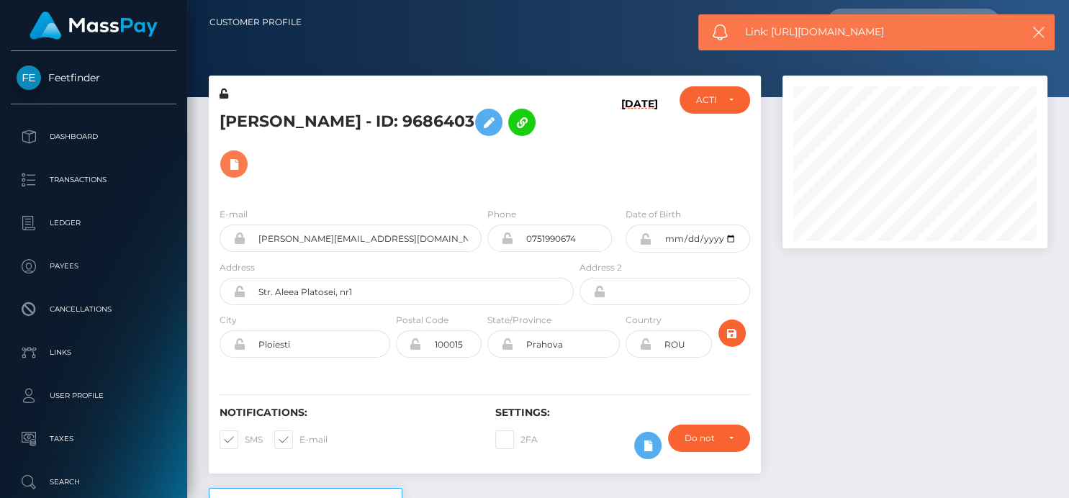
scroll to position [173, 265]
drag, startPoint x: 913, startPoint y: 27, endPoint x: 771, endPoint y: 32, distance: 141.9
click at [771, 32] on span "Link: https://l.maspay.io/OkXjK" at bounding box center [876, 31] width 263 height 15
copy span "https://l.maspay.io/OkXjK"
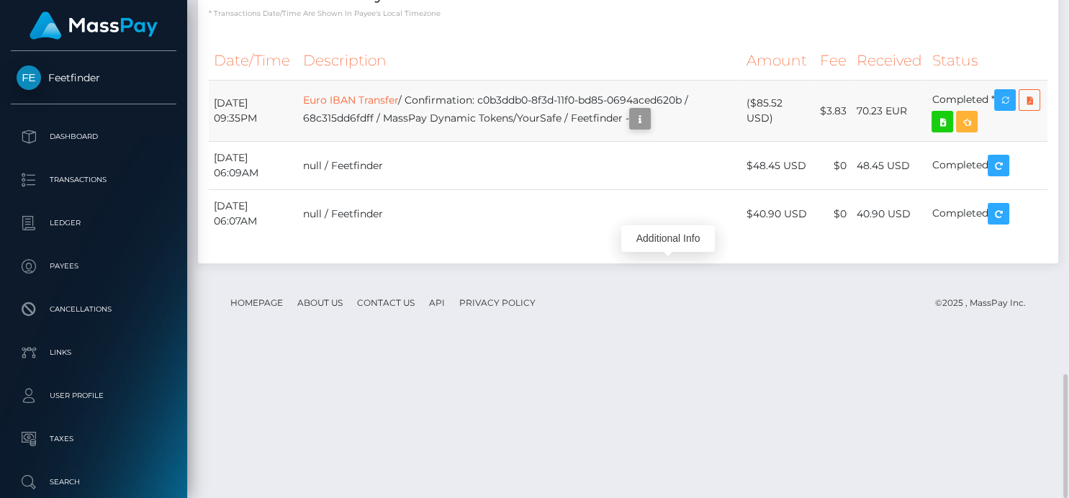
click at [648, 128] on icon "button" at bounding box center [639, 119] width 17 height 18
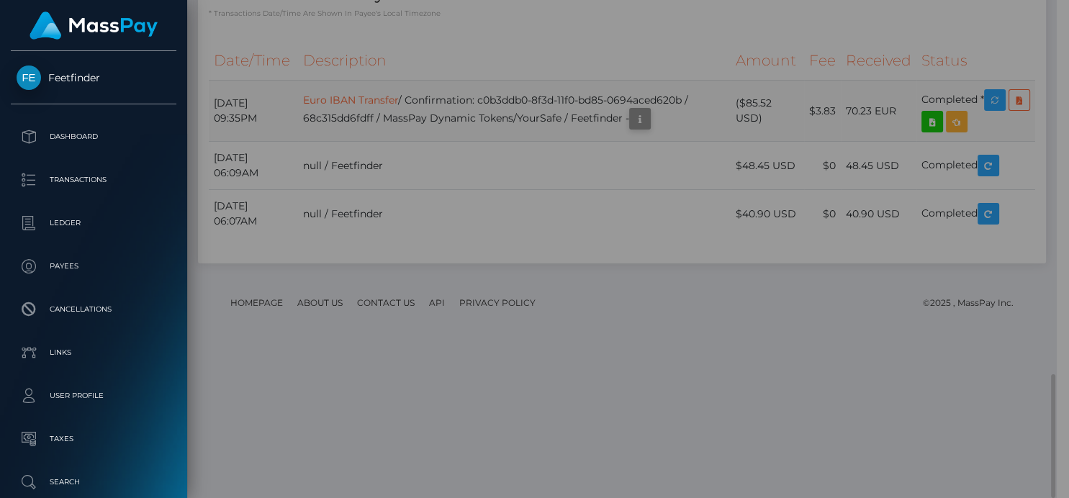
scroll to position [719516, 719428]
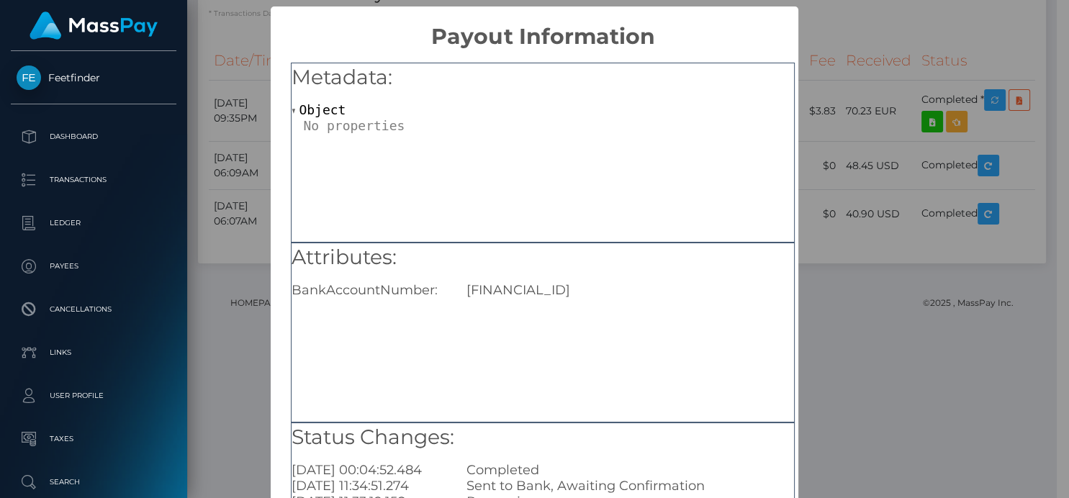
drag, startPoint x: 681, startPoint y: 295, endPoint x: 463, endPoint y: 295, distance: 218.1
click at [463, 295] on div "RO63BTRLRONCRT0CJ8675403" at bounding box center [630, 290] width 349 height 16
copy div "RO63BTRLRONCRT0CJ8675403"
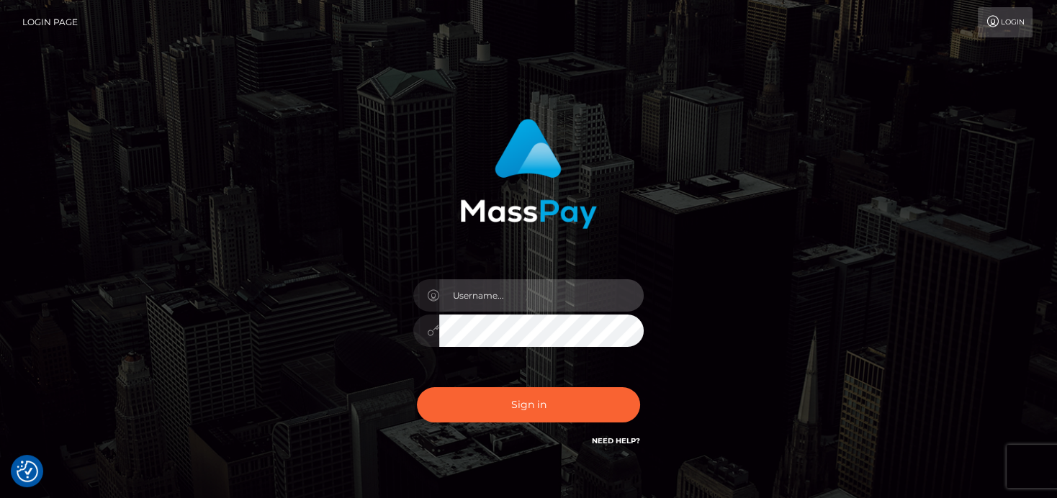
type input "[PERSON_NAME]"
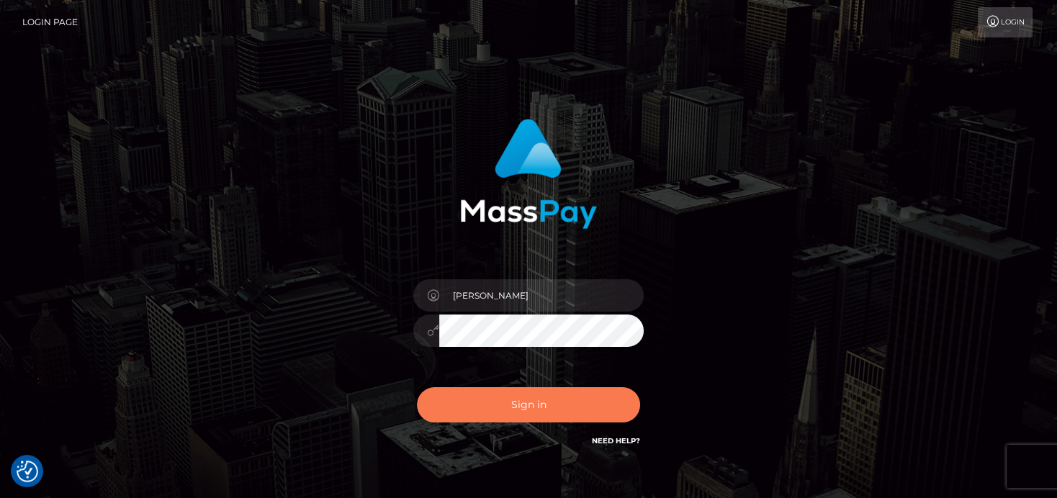
click at [442, 401] on button "Sign in" at bounding box center [528, 404] width 223 height 35
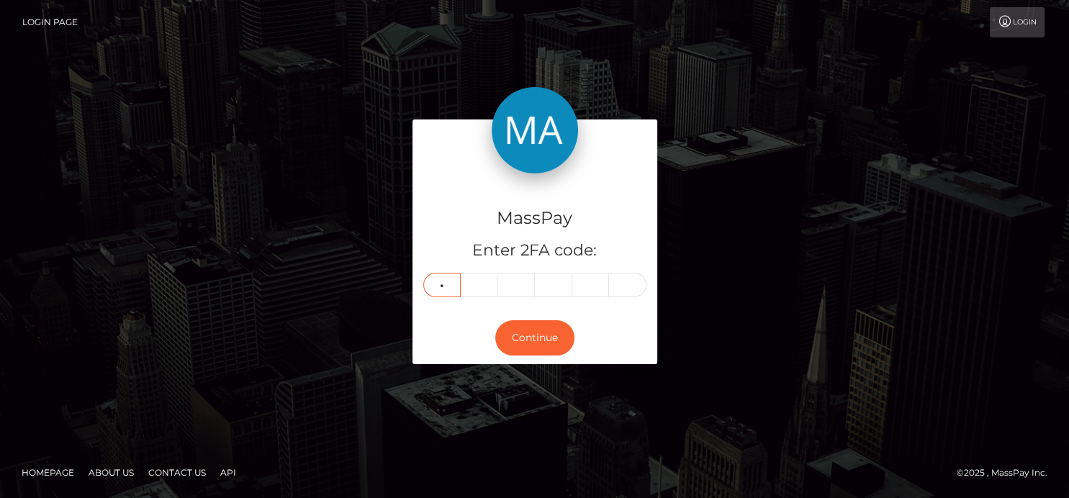
type input "9"
type input "7"
type input "6"
type input "1"
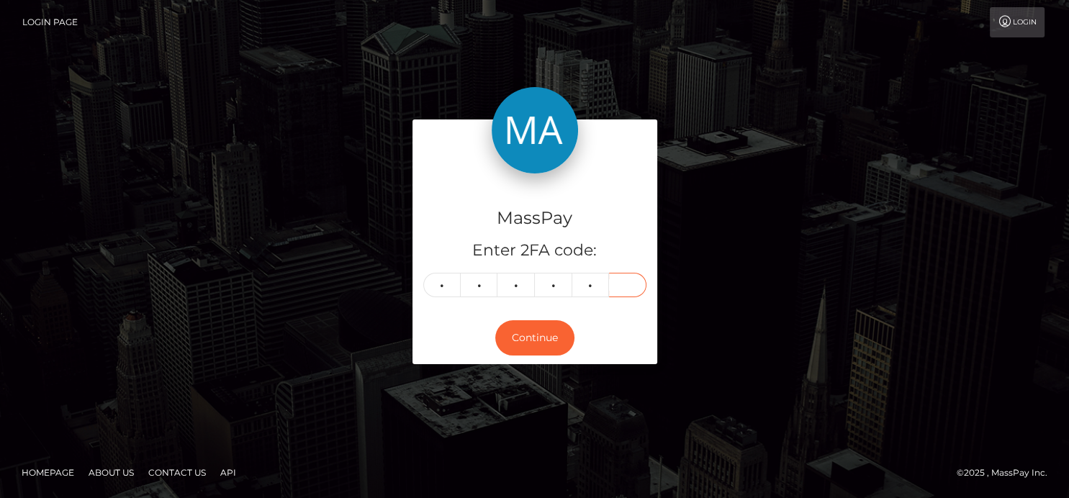
type input "4"
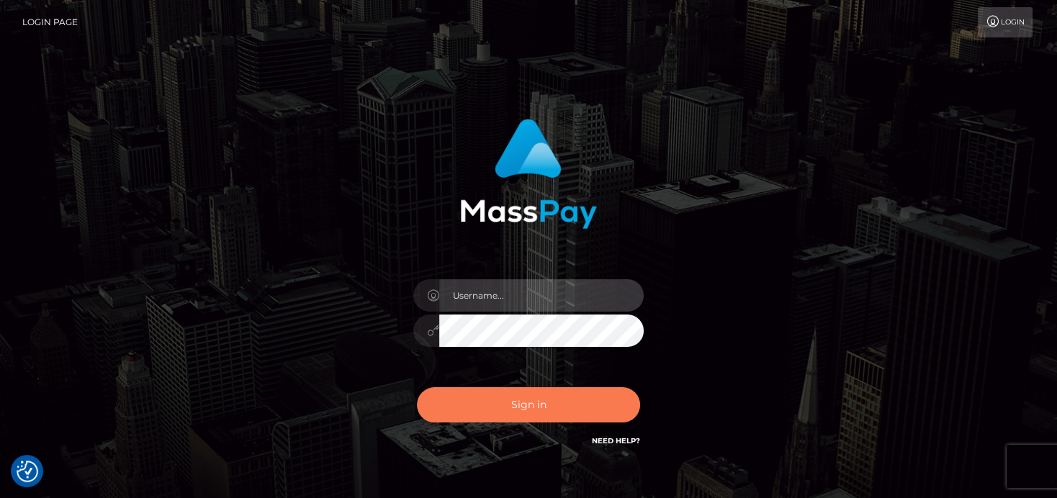
type input "[PERSON_NAME]"
click at [497, 411] on button "Sign in" at bounding box center [528, 404] width 223 height 35
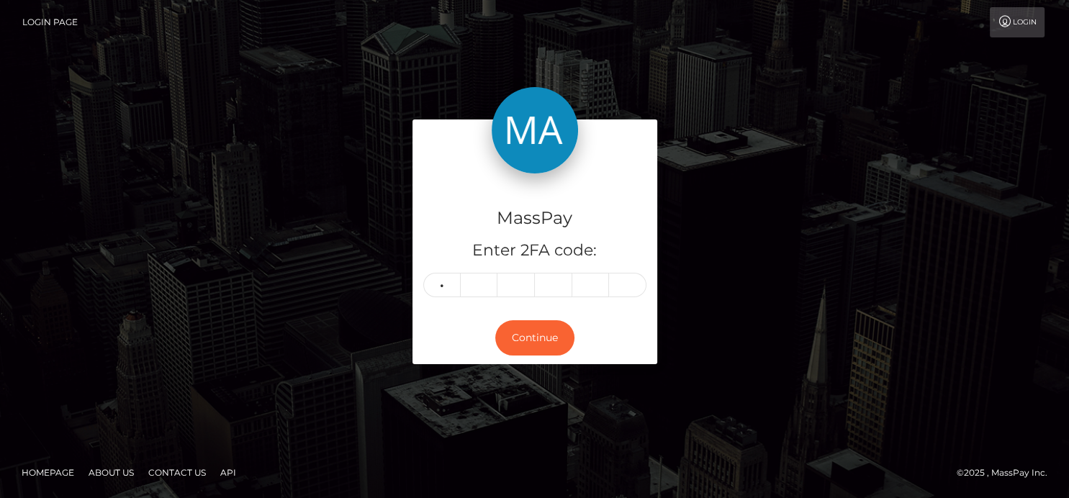
type input "9"
type input "7"
type input "6"
type input "1"
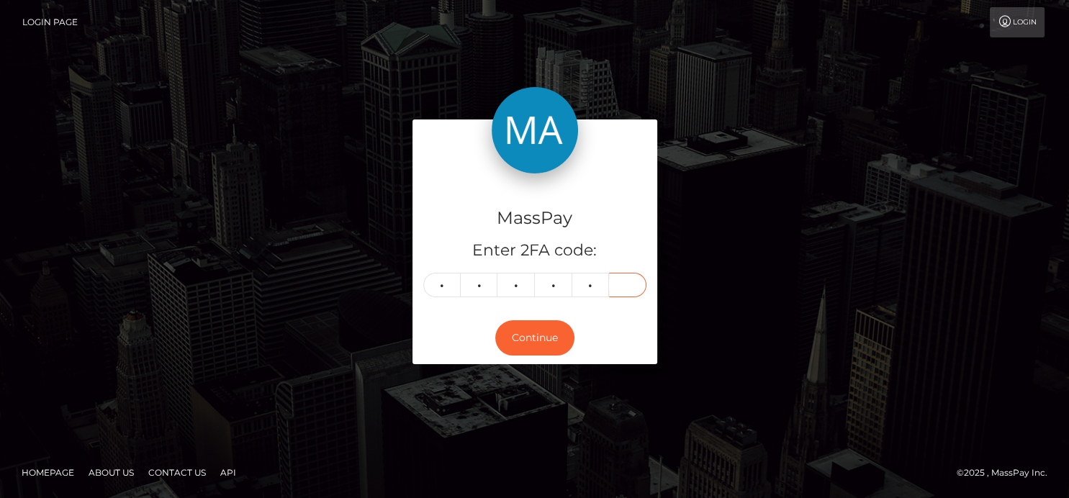
type input "4"
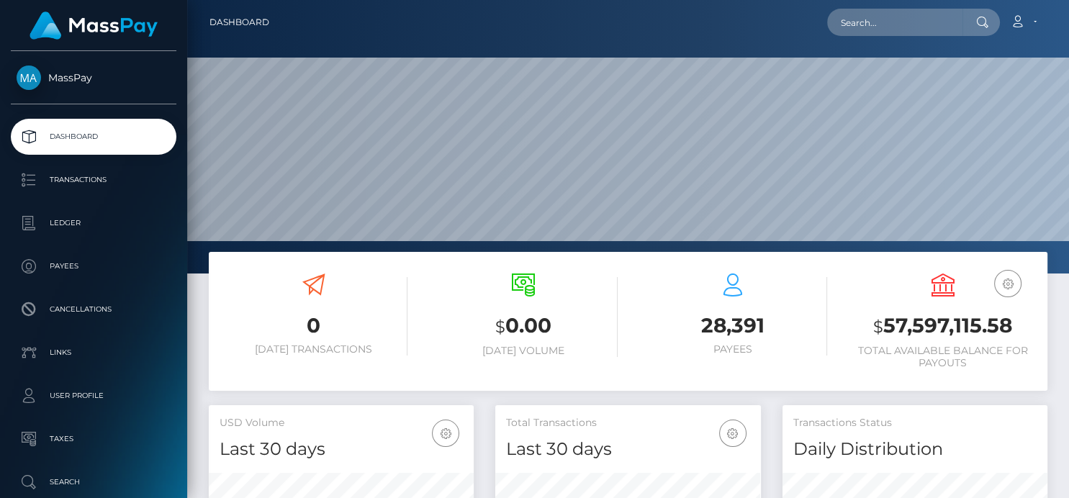
scroll to position [255, 265]
click at [899, 17] on input "text" at bounding box center [894, 22] width 135 height 27
paste input "0a2c001c-6e3d-4be6-94c3-0f2adb19989d"
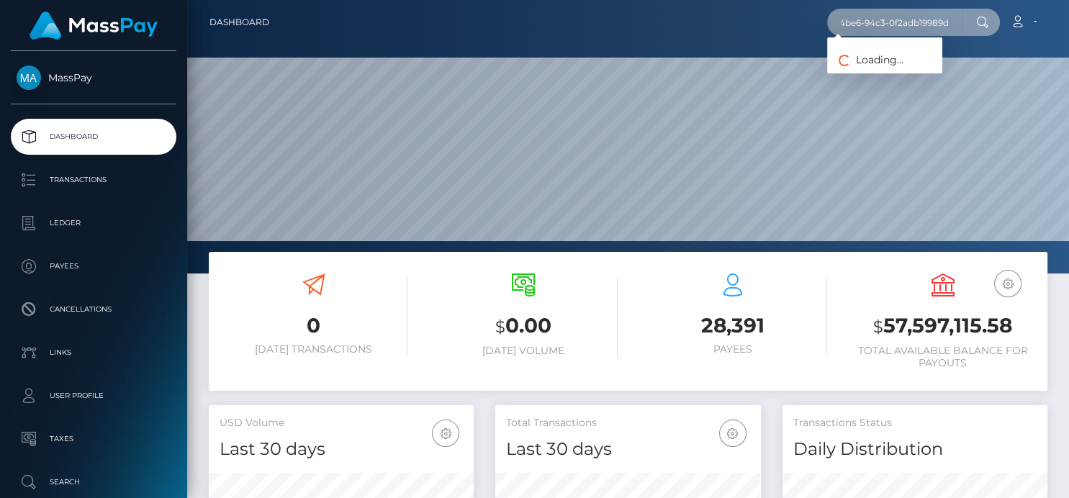
type input "0a2c001c-6e3d-4be6-94c3-0f2adb19989d"
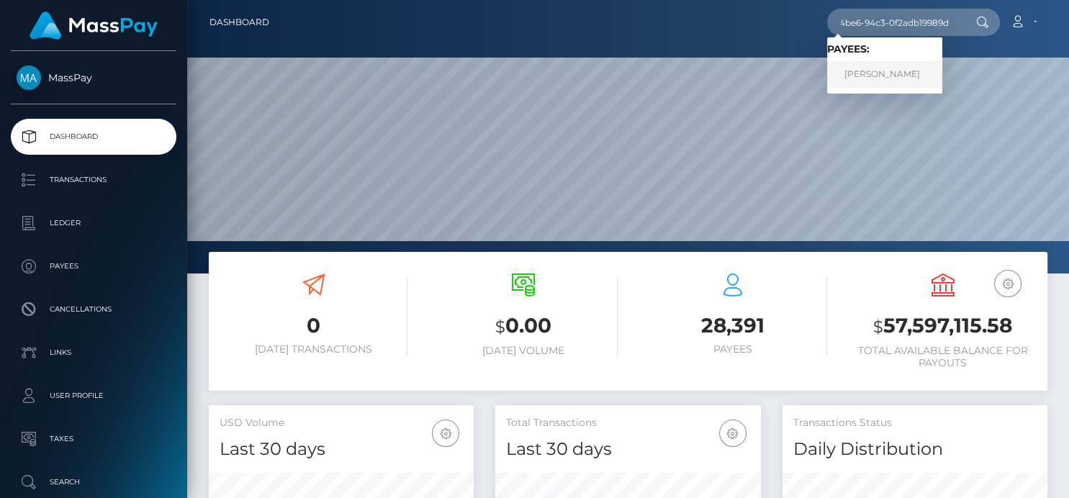
scroll to position [0, 0]
click at [869, 73] on link "Carla Harbaugh" at bounding box center [884, 74] width 115 height 27
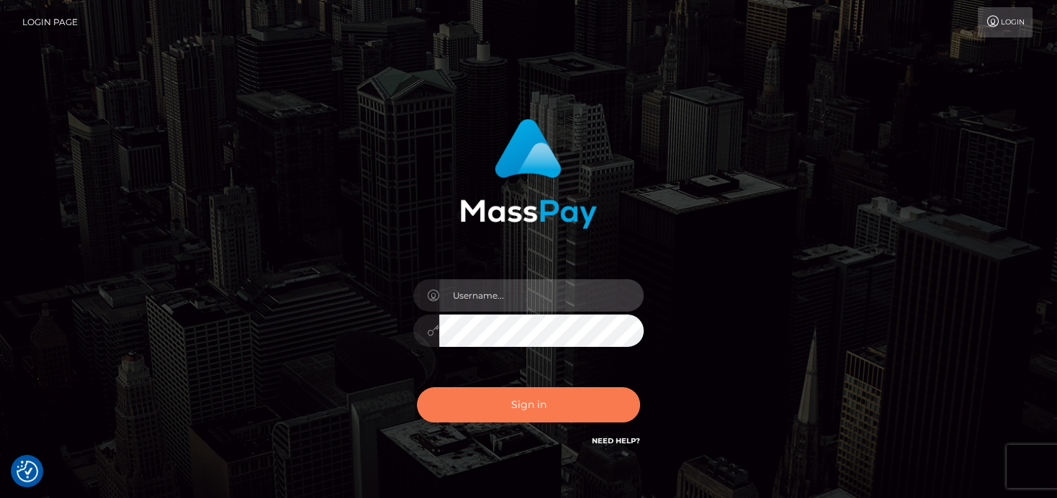
type input "[PERSON_NAME]"
click at [570, 399] on button "Sign in" at bounding box center [528, 404] width 223 height 35
type input "[PERSON_NAME]"
click at [566, 396] on button "Sign in" at bounding box center [528, 404] width 223 height 35
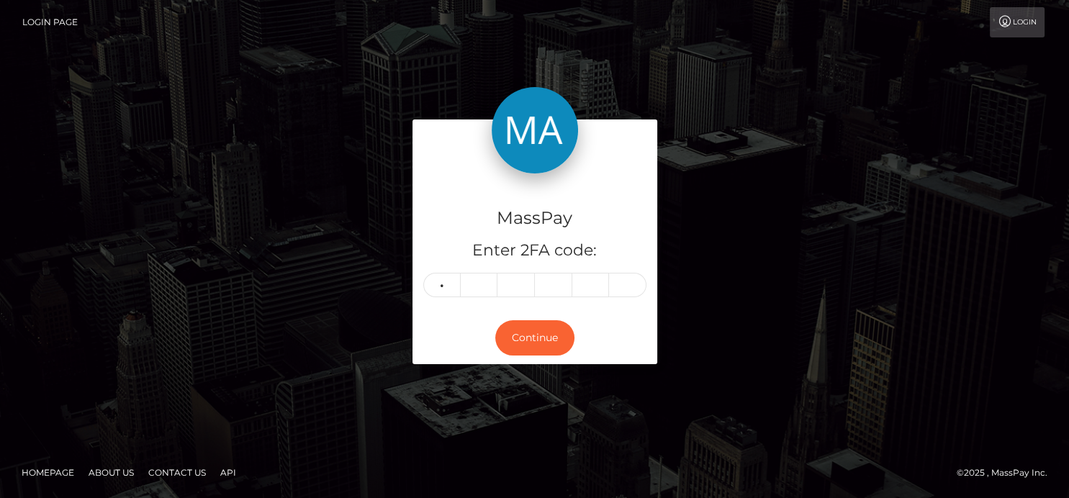
type input "1"
type input "0"
type input "1"
type input "5"
type input "0"
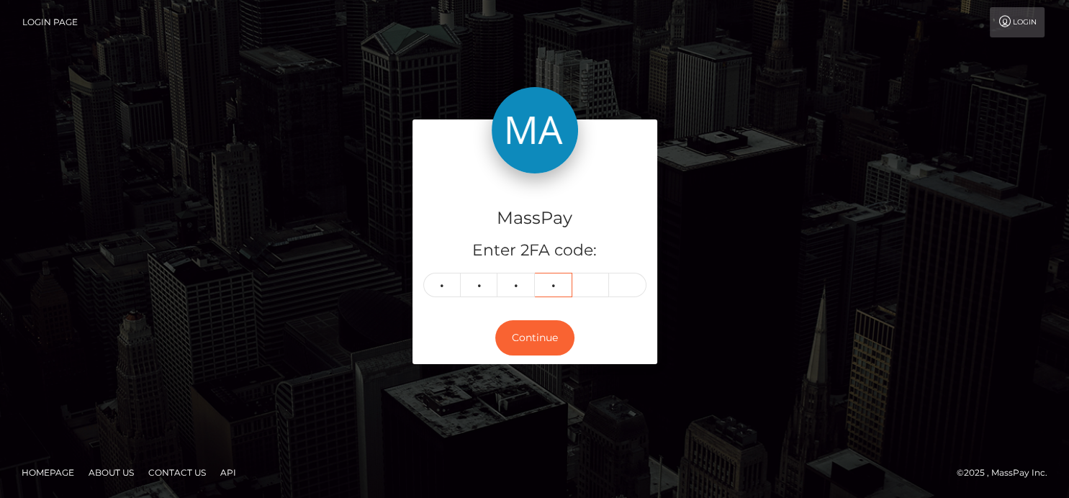
type input "6"
type input "8"
type input "7"
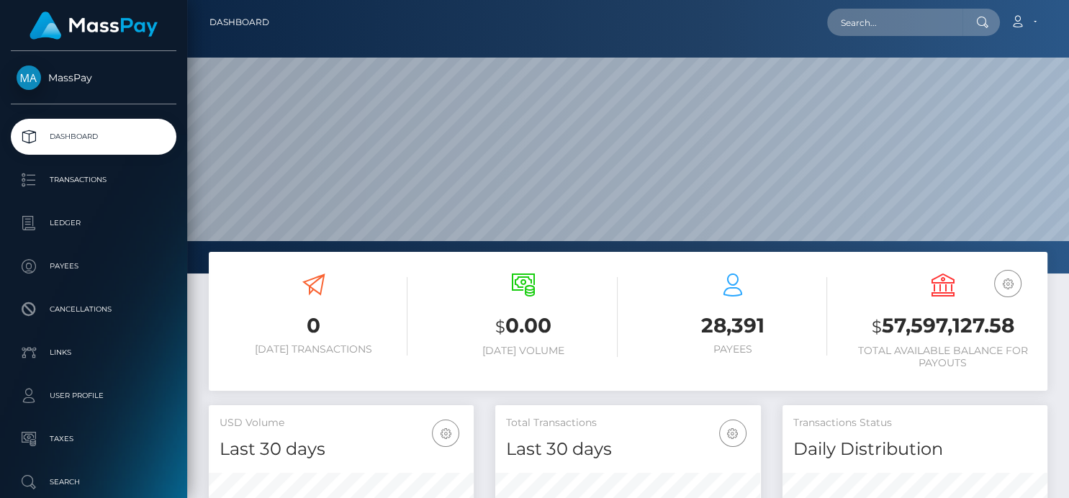
scroll to position [255, 265]
click at [864, 19] on input "text" at bounding box center [894, 22] width 135 height 27
paste input "534353721119748096"
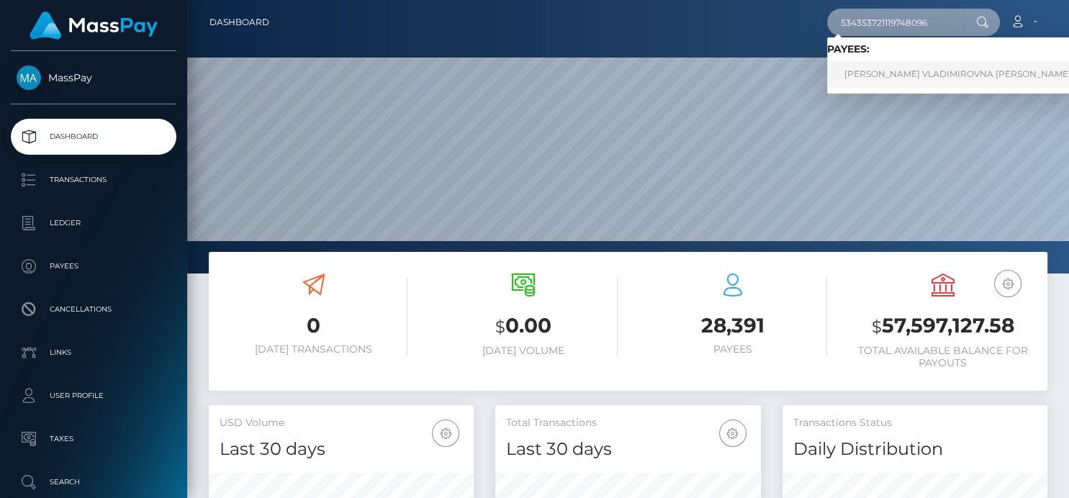
type input "534353721119748096"
click at [867, 70] on link "[PERSON_NAME] VLADIMIROVNA [PERSON_NAME]" at bounding box center [957, 74] width 261 height 27
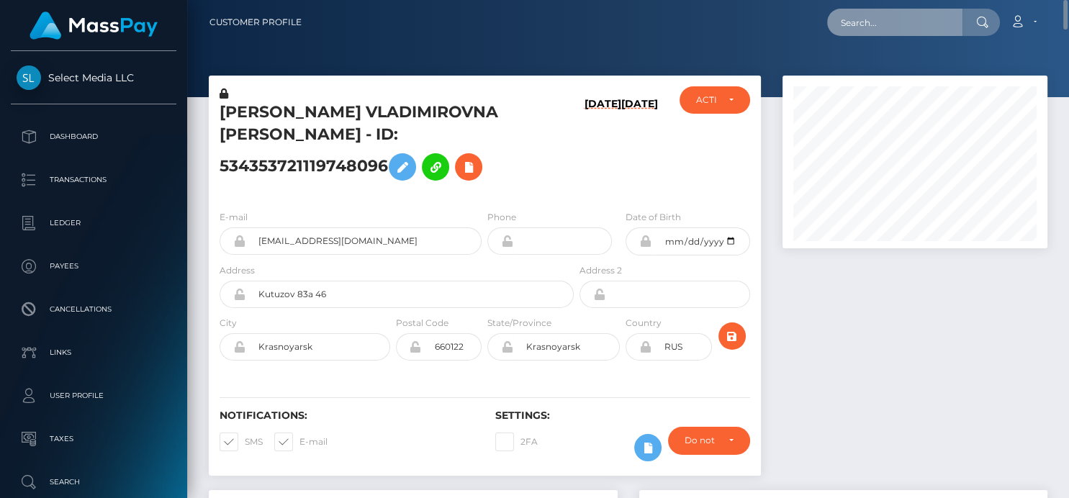
click at [836, 22] on input "text" at bounding box center [894, 22] width 135 height 27
paste input "709430064575426560"
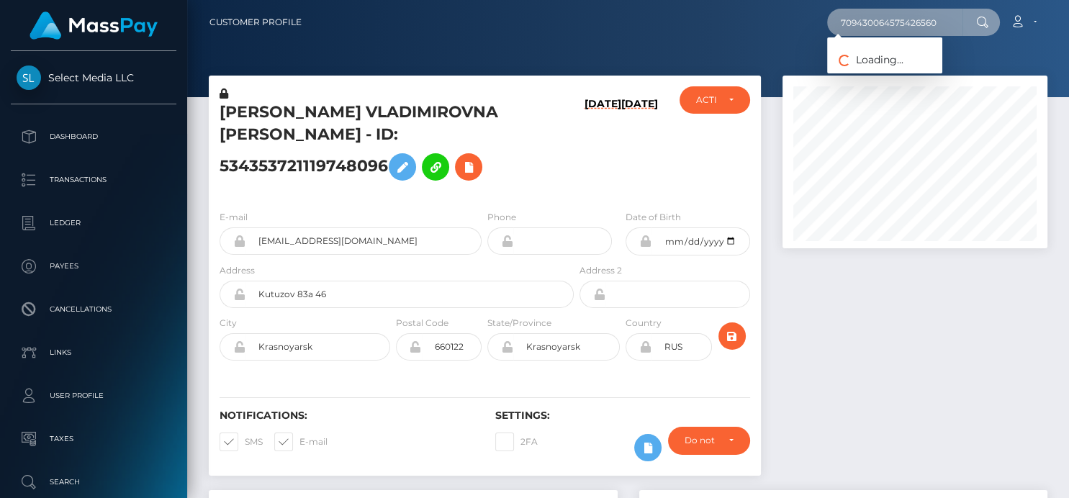
drag, startPoint x: 948, startPoint y: 29, endPoint x: 635, endPoint y: -11, distance: 314.8
click at [635, 0] on html "Select Media LLC Dashboard Transactions Ledger Payees Links Taxes" at bounding box center [534, 249] width 1069 height 498
paste input "chill.bill69kill.u@gmail.com"
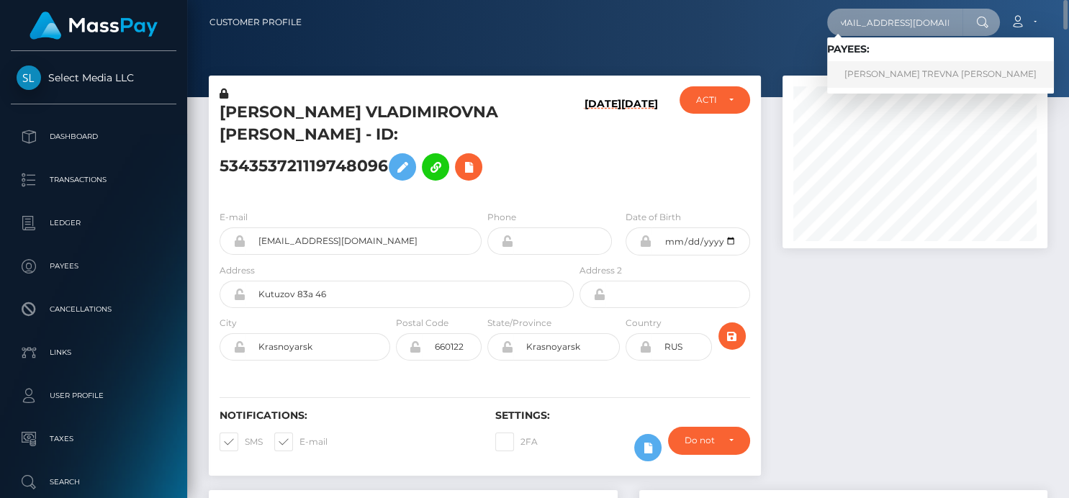
type input "chill.bill69kill.u@gmail.com"
click at [874, 75] on link "MARIS TREVNA ISAKOVA" at bounding box center [940, 74] width 227 height 27
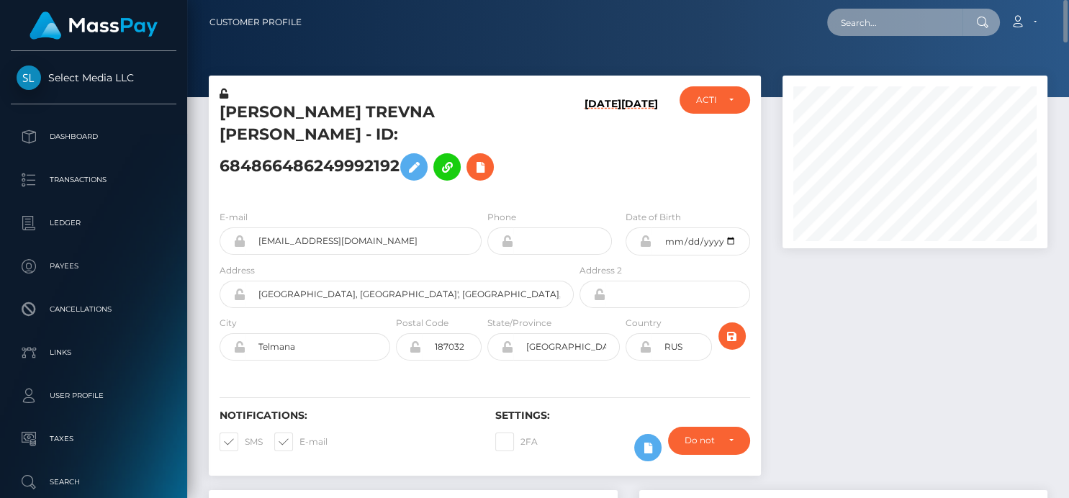
click at [851, 16] on input "text" at bounding box center [894, 22] width 135 height 27
paste input "561443210619006976,"
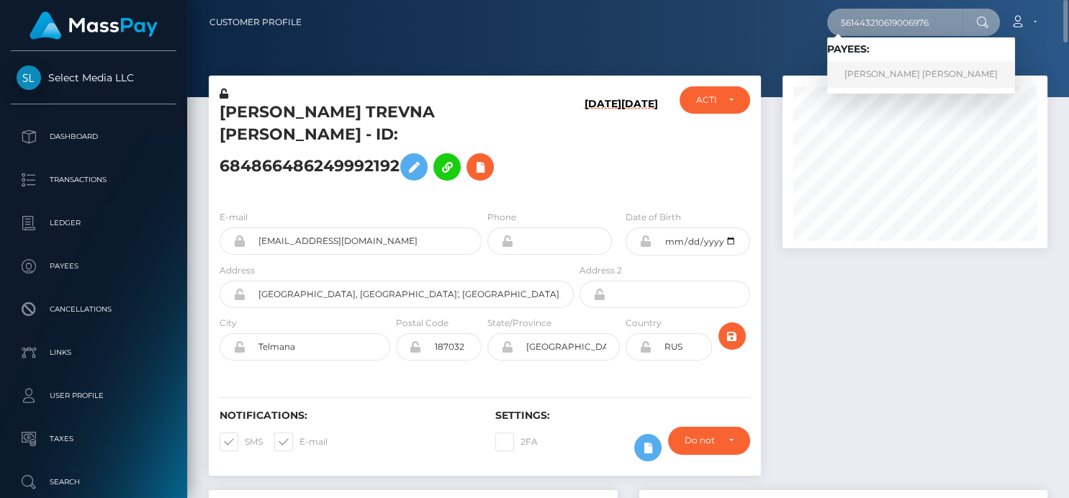
type input "561443210619006976"
click at [875, 73] on link "RAINA SERAPHIMA YOUNG" at bounding box center [921, 74] width 188 height 27
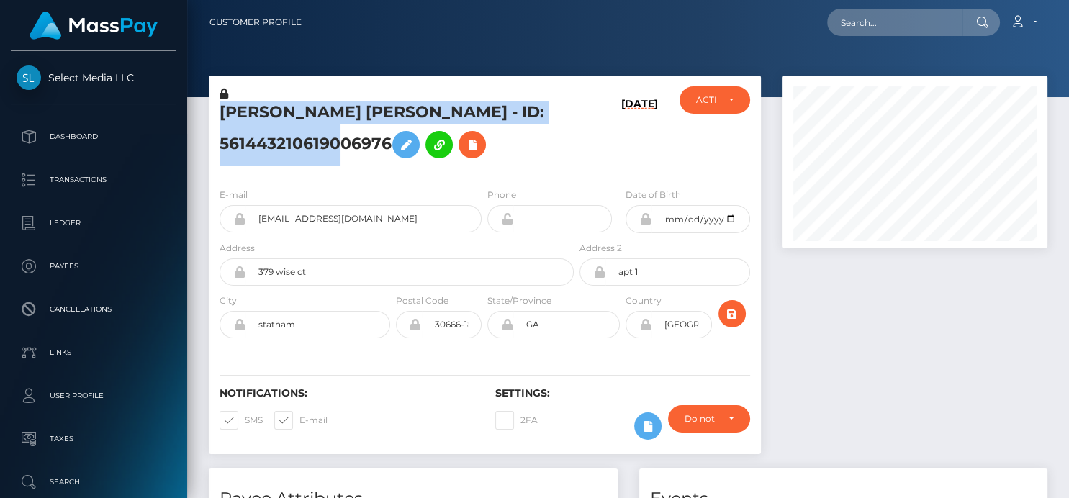
scroll to position [173, 265]
click at [473, 149] on icon at bounding box center [471, 145] width 17 height 18
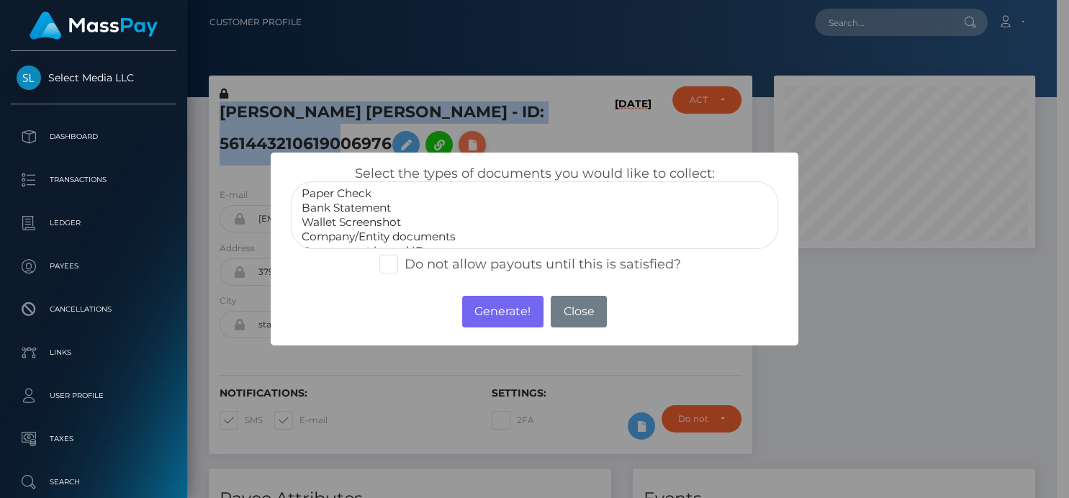
scroll to position [719516, 719428]
select select "Bank Statement"
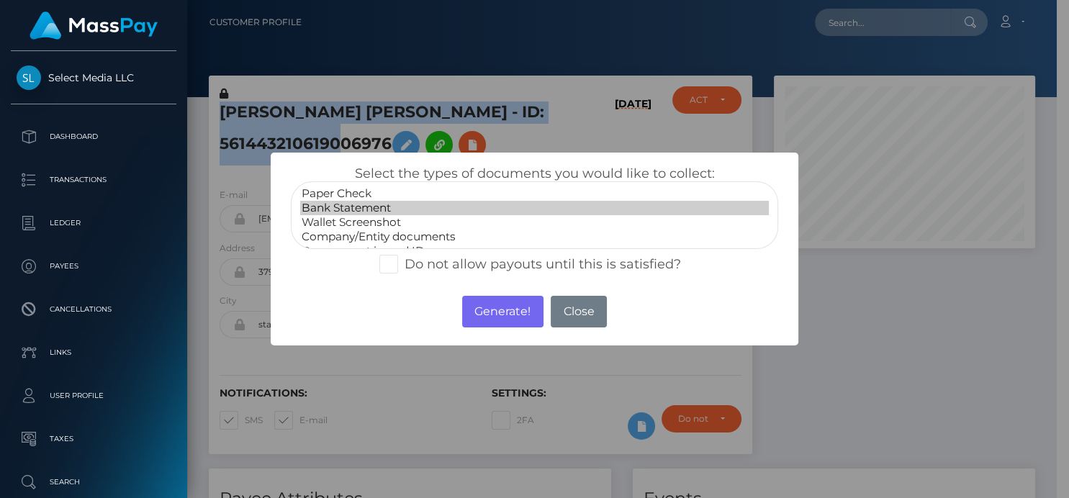
click at [322, 209] on option "Bank Statement" at bounding box center [534, 208] width 468 height 14
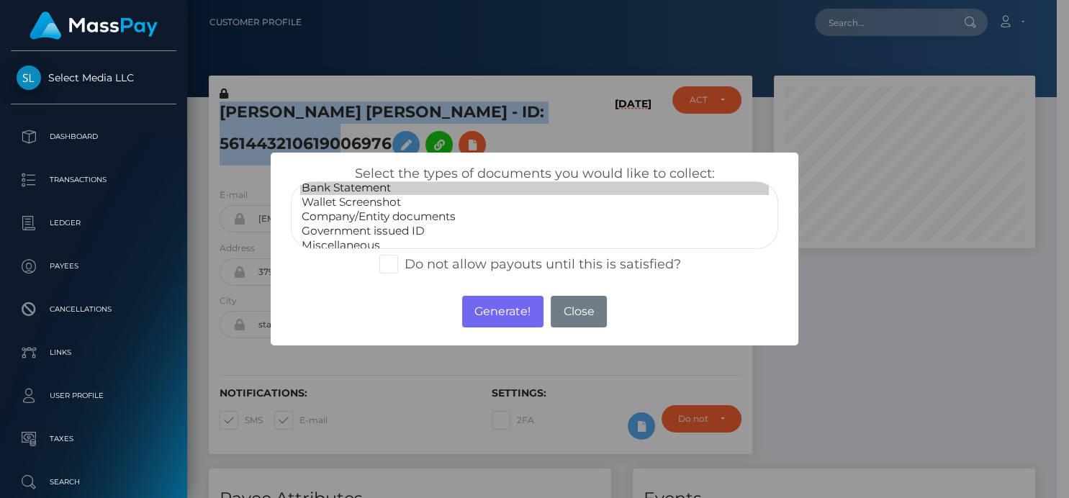
scroll to position [27, 0]
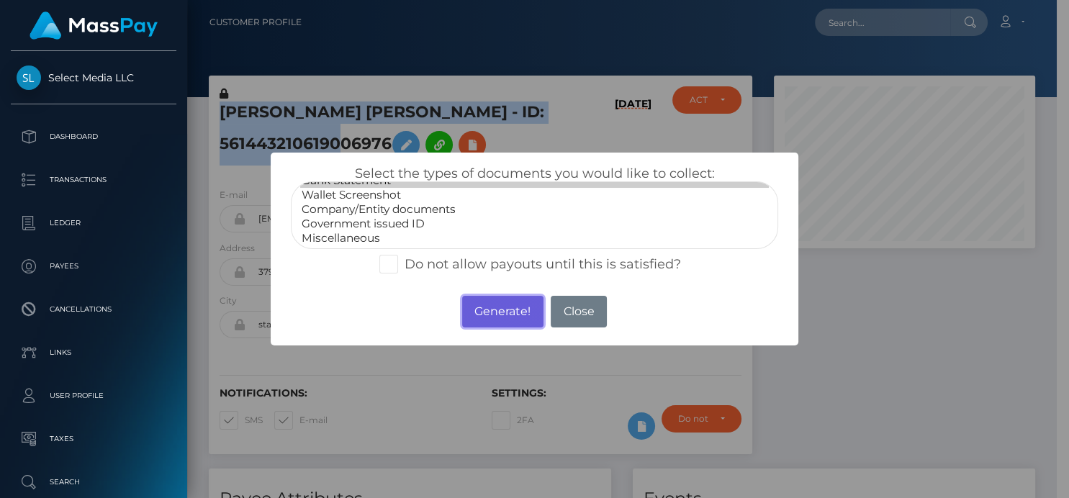
click at [484, 312] on button "Generate!" at bounding box center [502, 312] width 81 height 32
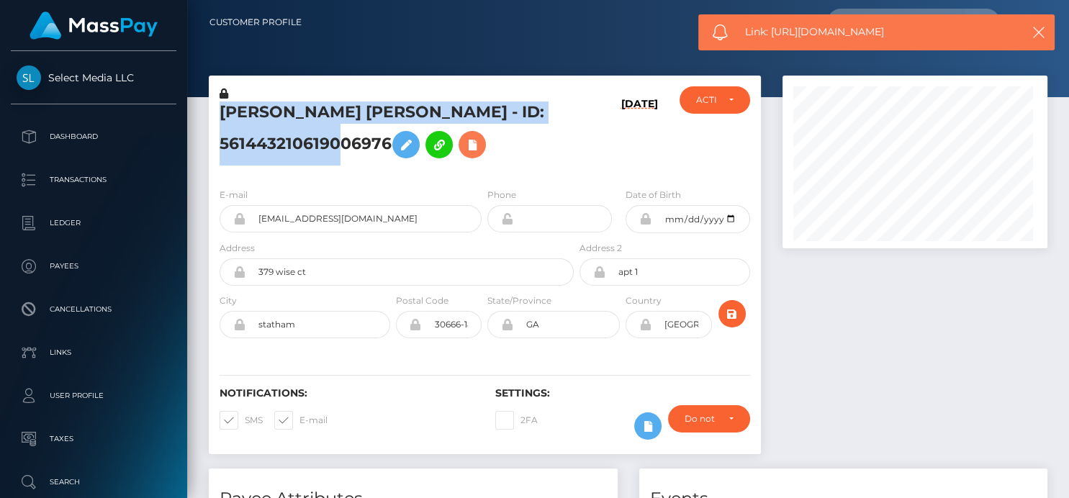
scroll to position [173, 265]
drag, startPoint x: 926, startPoint y: 27, endPoint x: 770, endPoint y: 39, distance: 155.9
click at [770, 39] on span "Link: https://l.maspay.io/0kXbm" at bounding box center [876, 31] width 263 height 15
copy span "https://l.maspay.io/0kXbm"
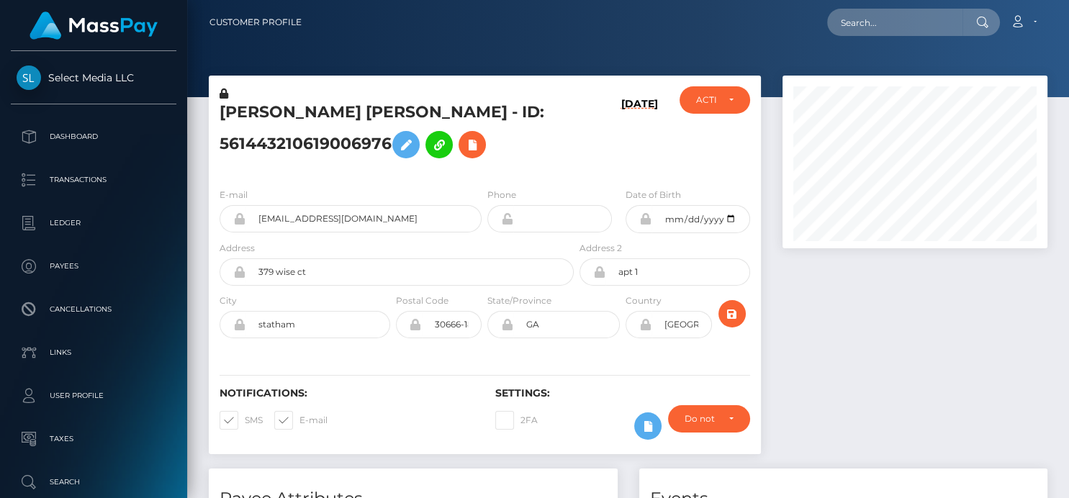
scroll to position [173, 265]
